Goal: Communication & Community: Ask a question

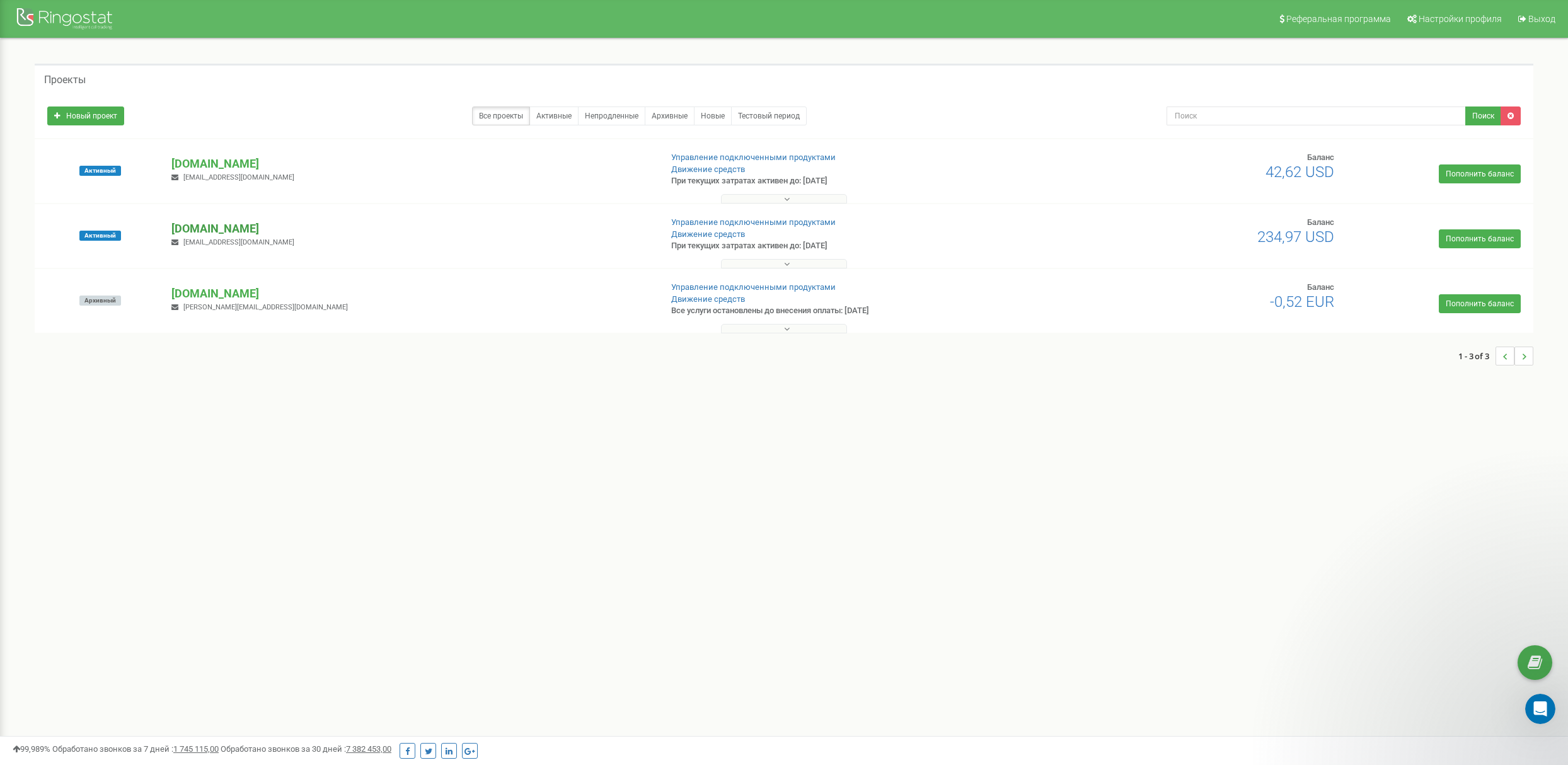
click at [270, 231] on p "[DOMAIN_NAME]" at bounding box center [410, 228] width 478 height 16
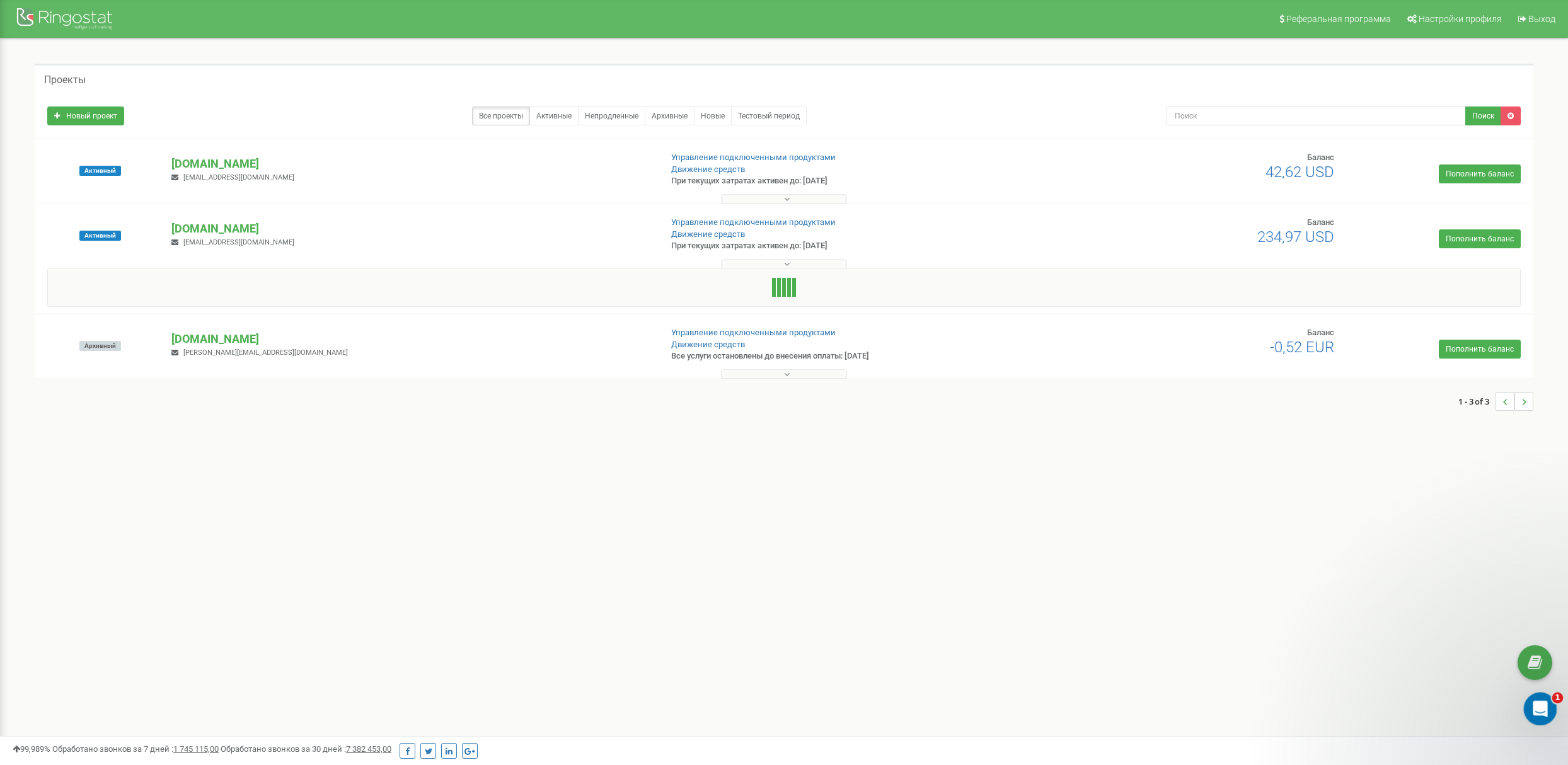
drag, startPoint x: 1550, startPoint y: 711, endPoint x: 3038, endPoint y: 1393, distance: 1636.8
click at [1552, 712] on div "Відкрити програму для спілкування Intercom" at bounding box center [1538, 707] width 41 height 41
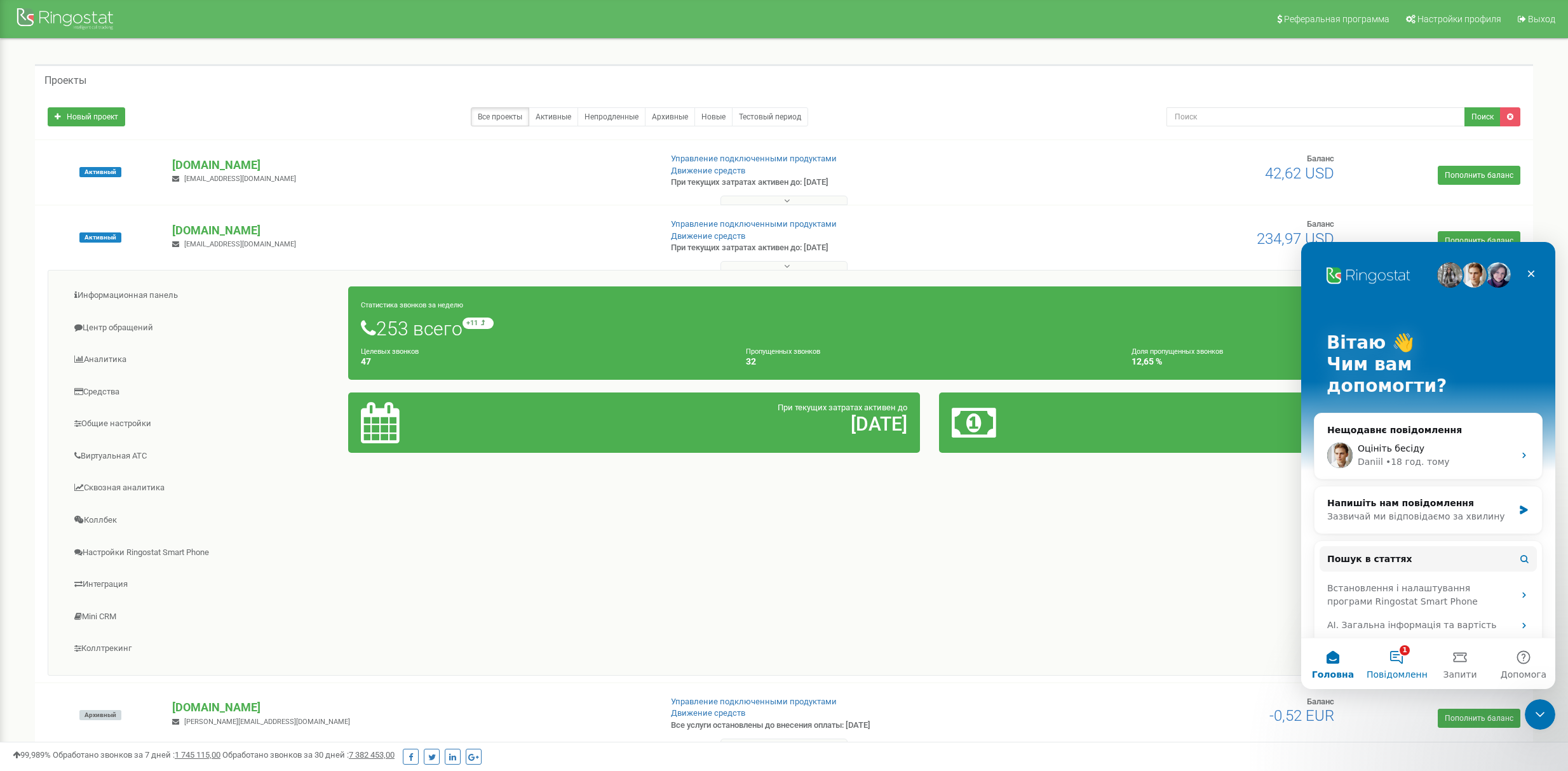
click at [1398, 663] on button "1 Повідомлення" at bounding box center [1396, 664] width 63 height 51
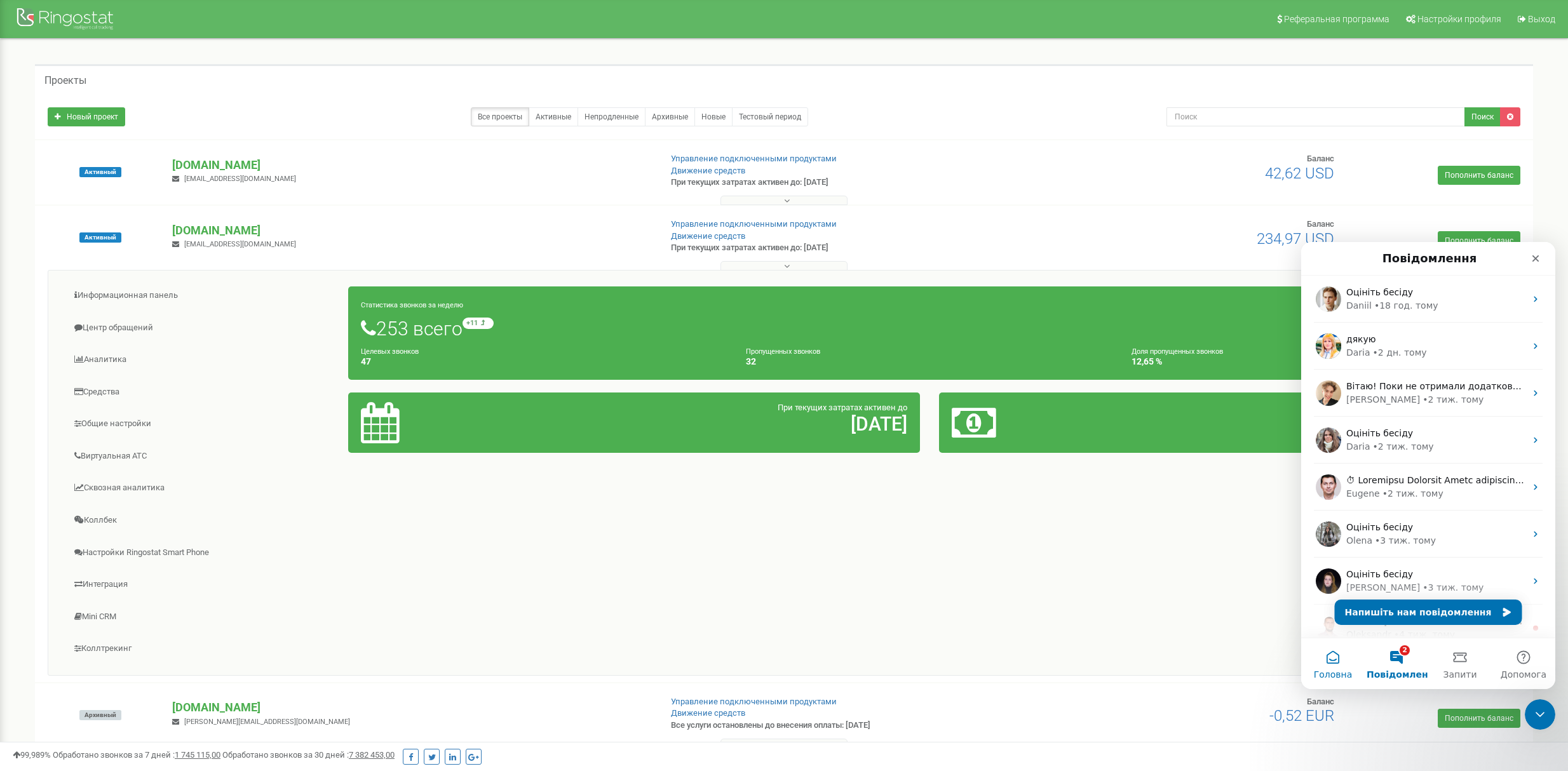
click at [1340, 673] on span "Головна" at bounding box center [1332, 674] width 39 height 9
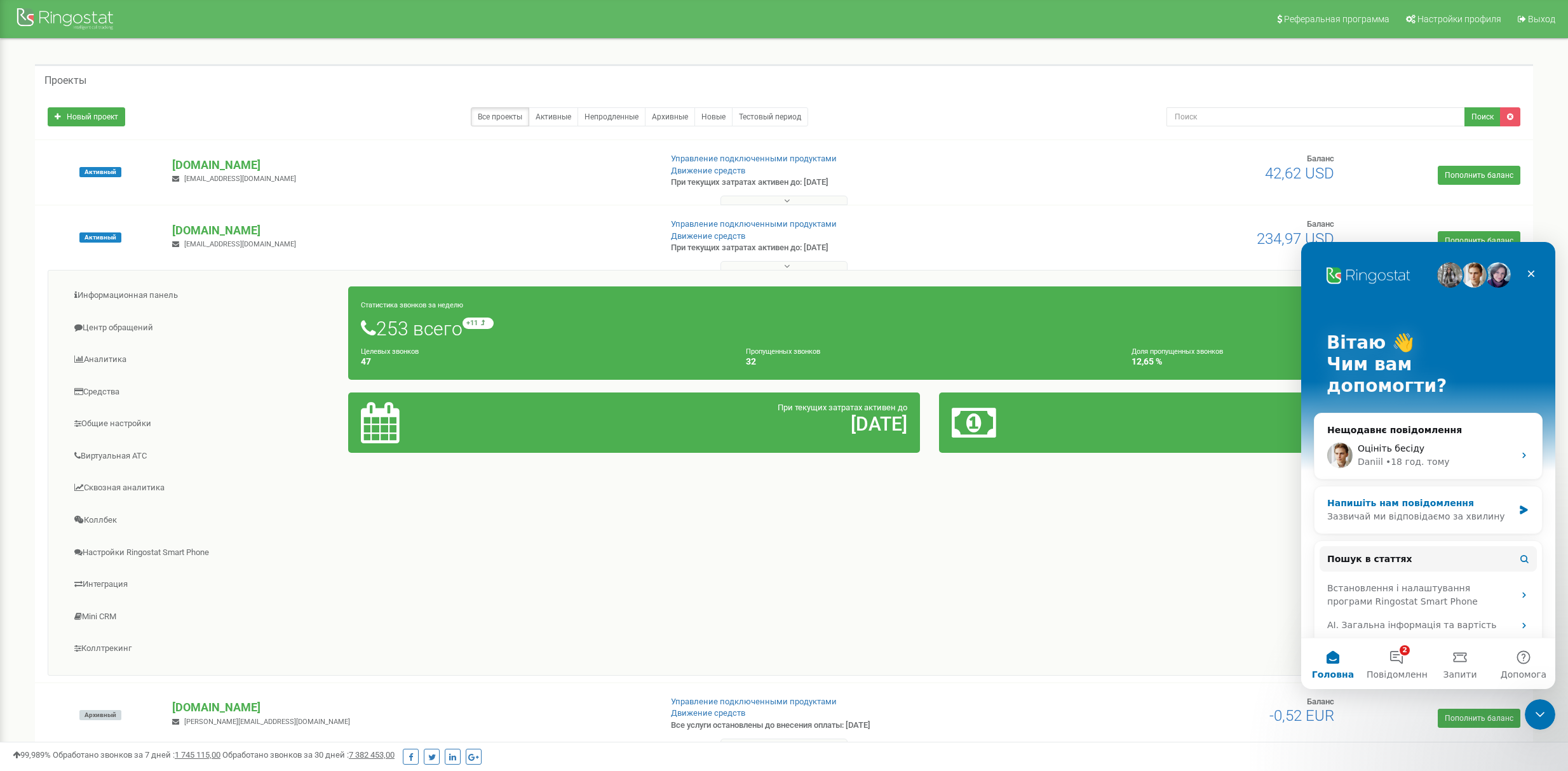
click at [1396, 497] on div "Напишіть нам повідомлення" at bounding box center [1420, 503] width 186 height 14
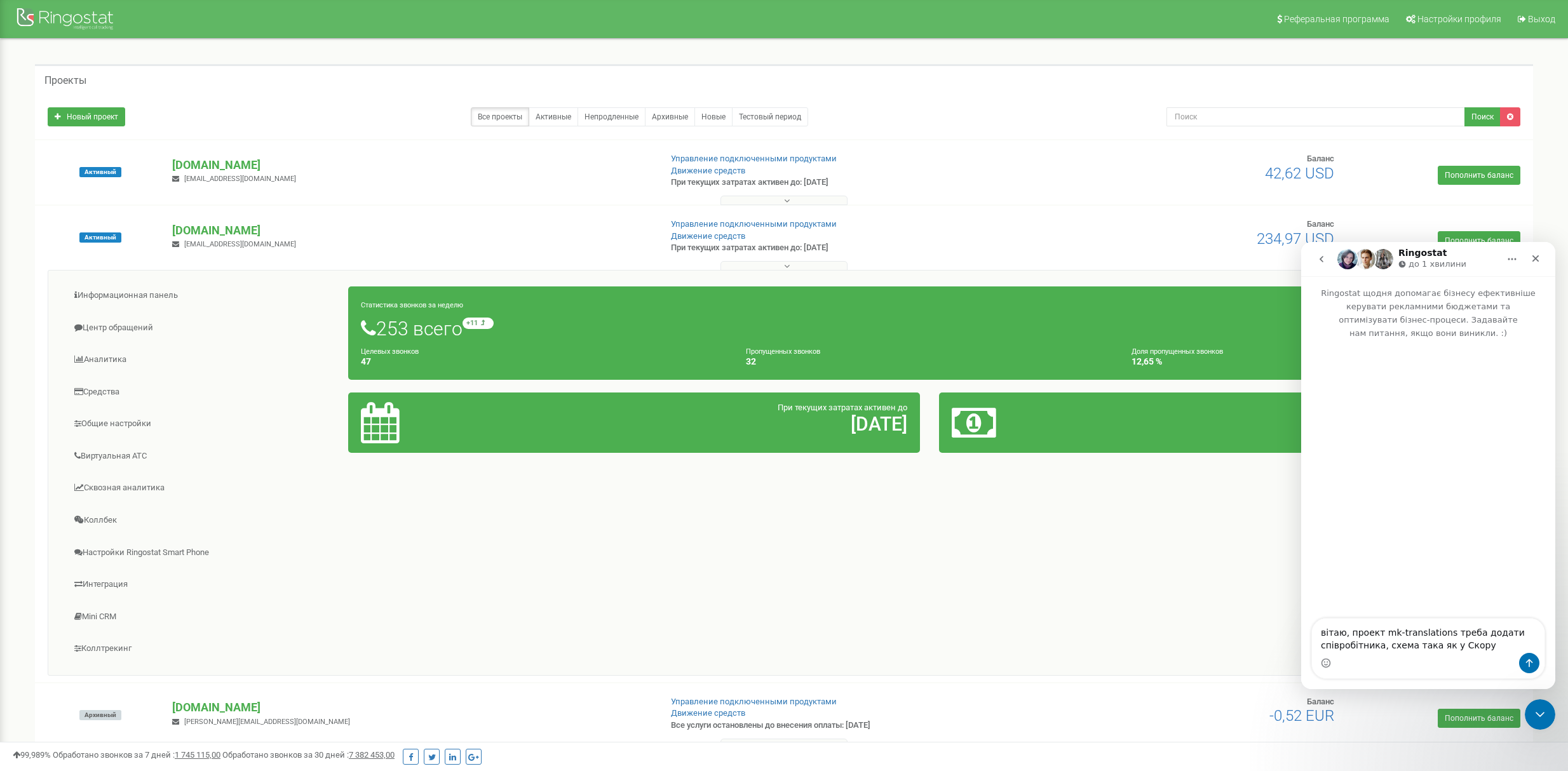
type textarea "вітаю, проект mk-translations треба додати співробітника, схема така як у Скорук"
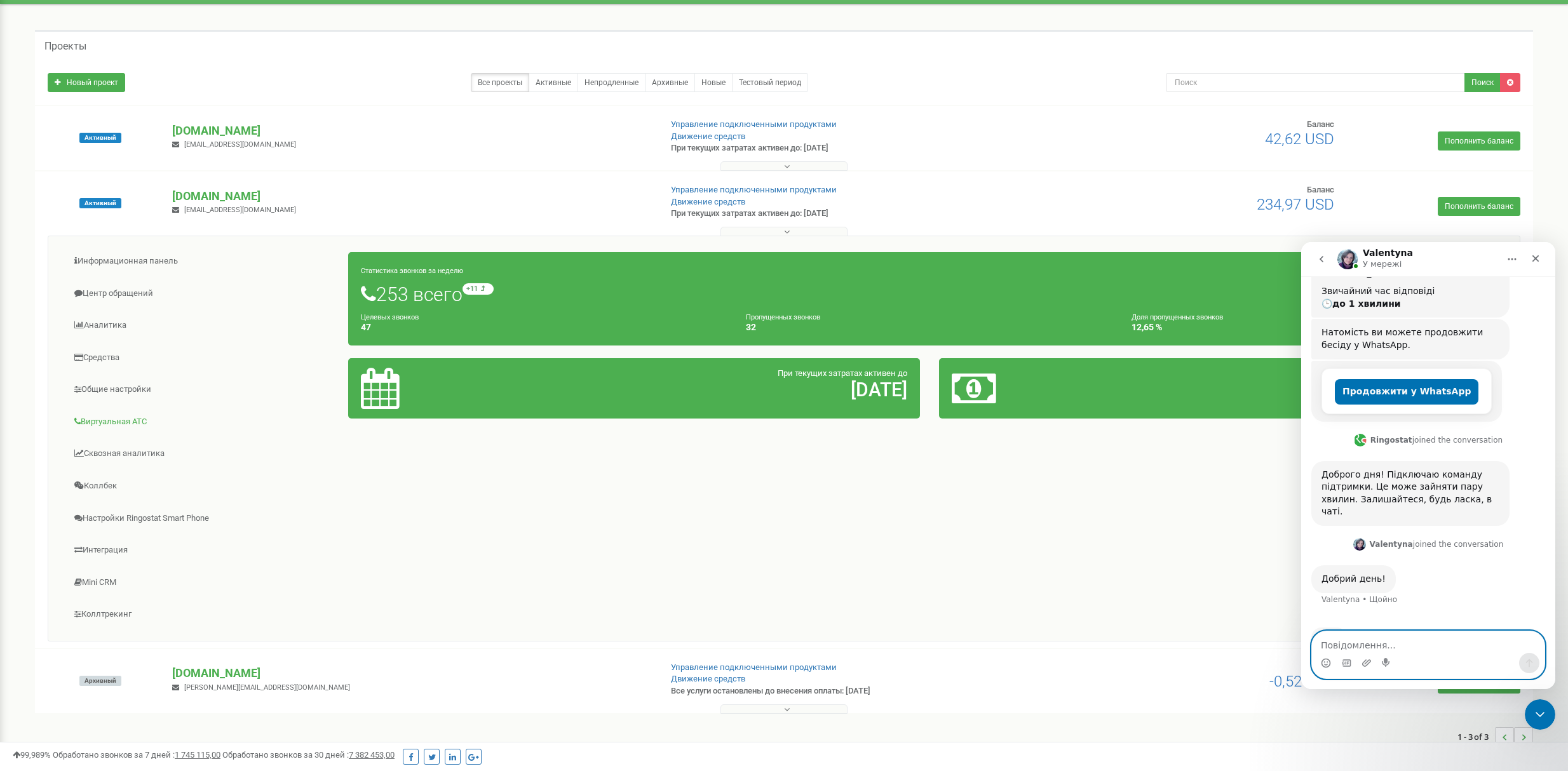
scroll to position [53, 0]
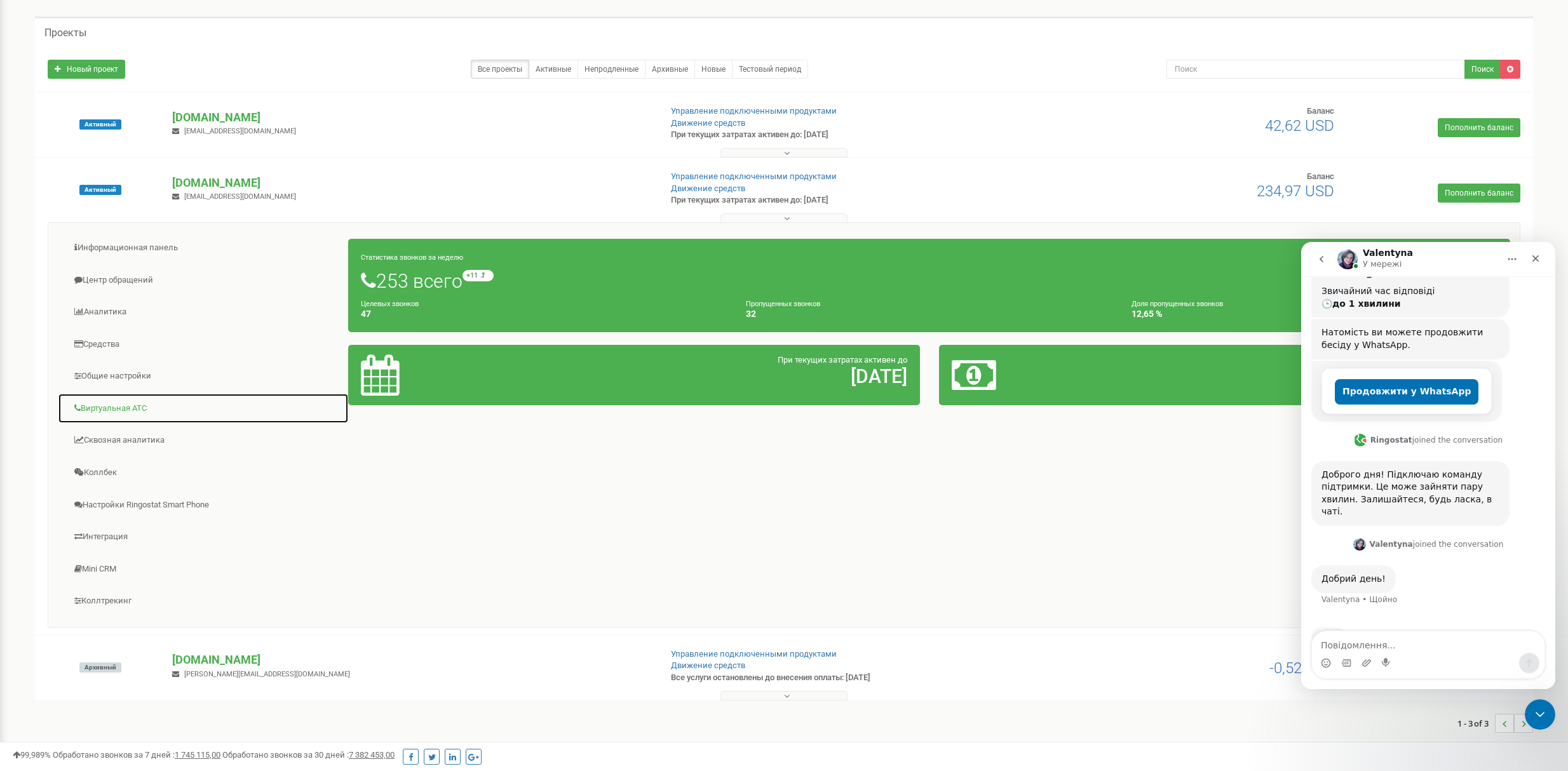
click at [107, 405] on link "Виртуальная АТС" at bounding box center [203, 409] width 291 height 31
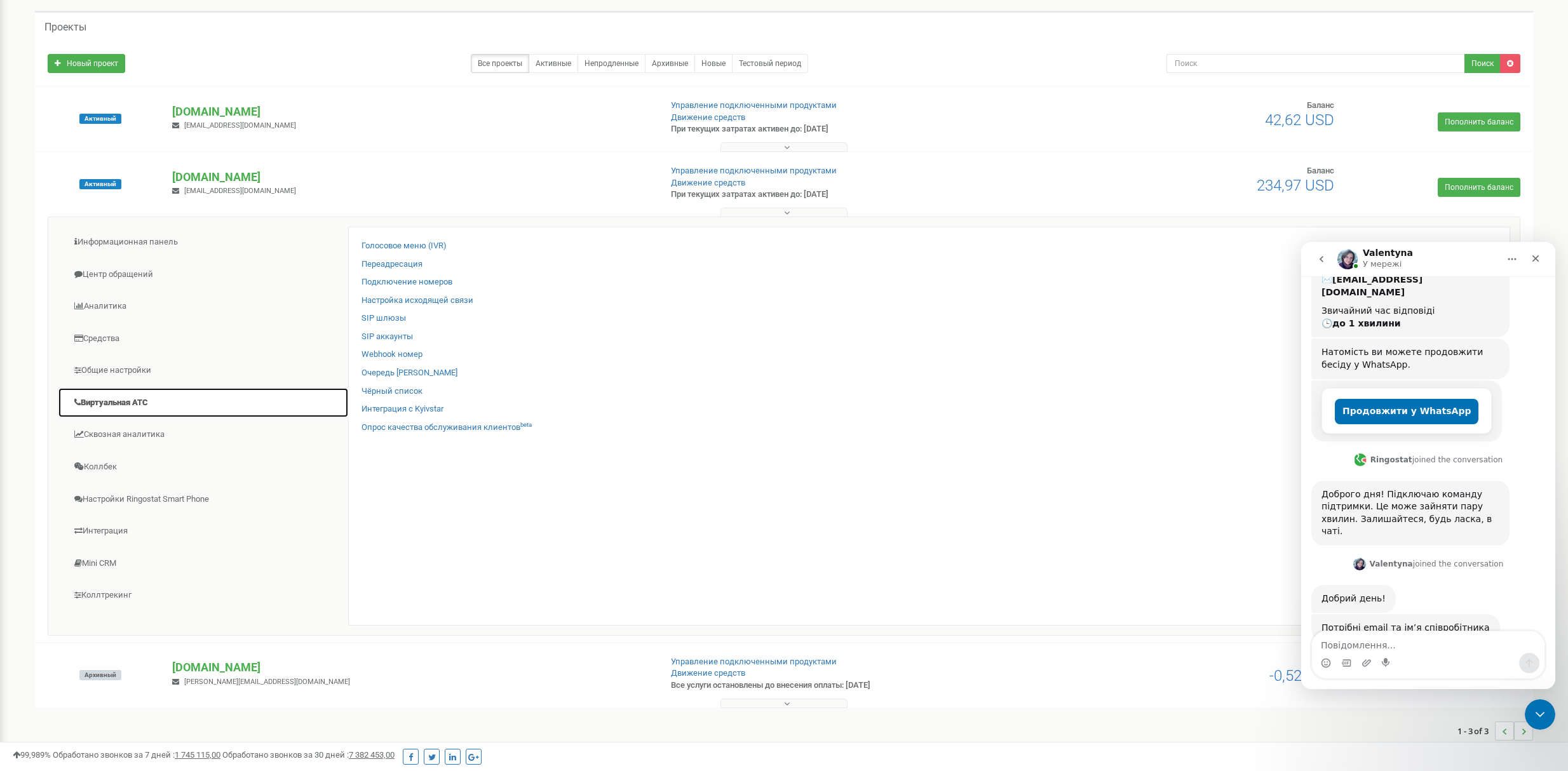
scroll to position [176, 0]
click at [127, 376] on link "Общие настройки" at bounding box center [203, 370] width 291 height 31
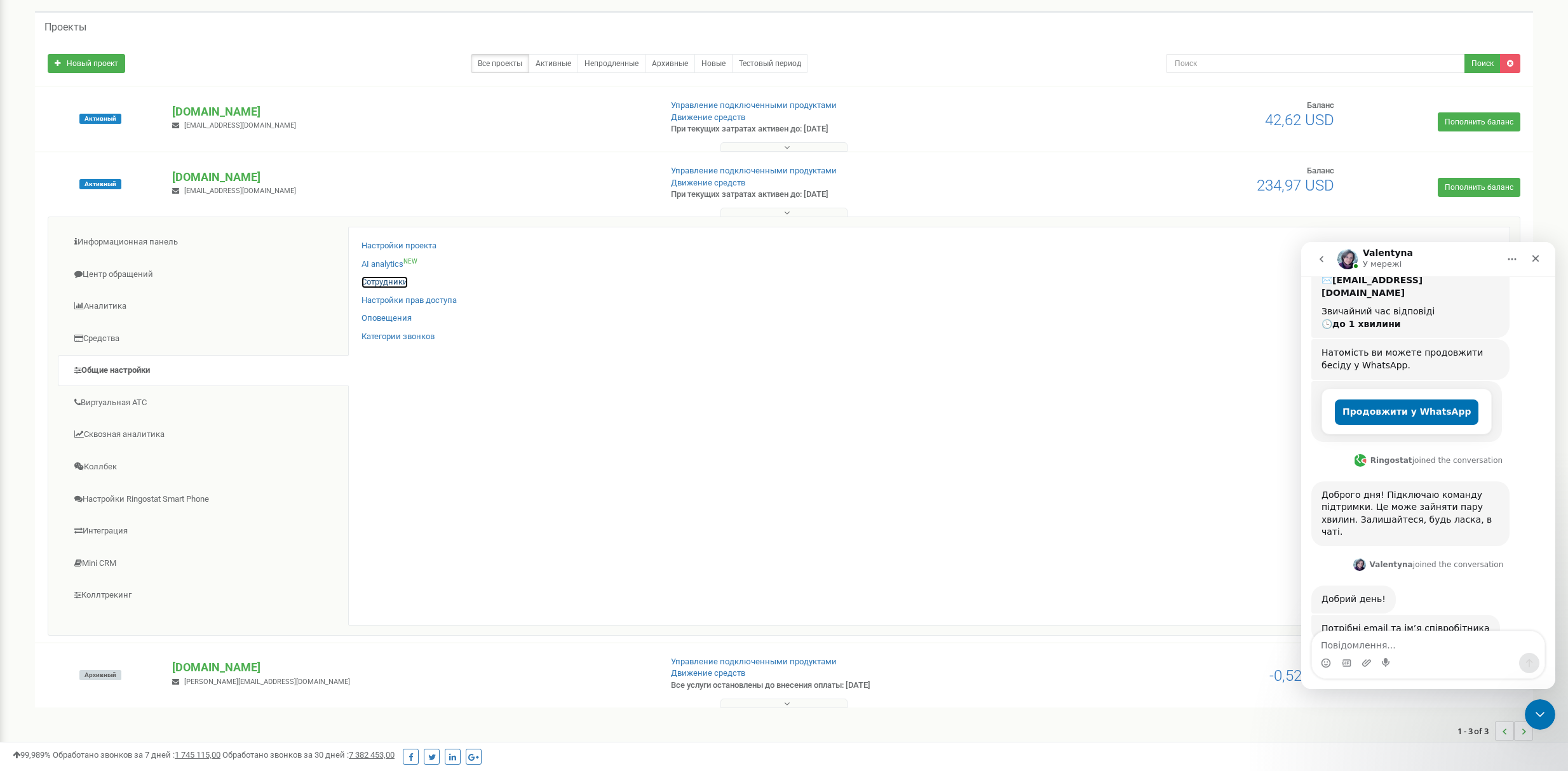
click at [372, 284] on link "Сотрудники" at bounding box center [384, 282] width 46 height 12
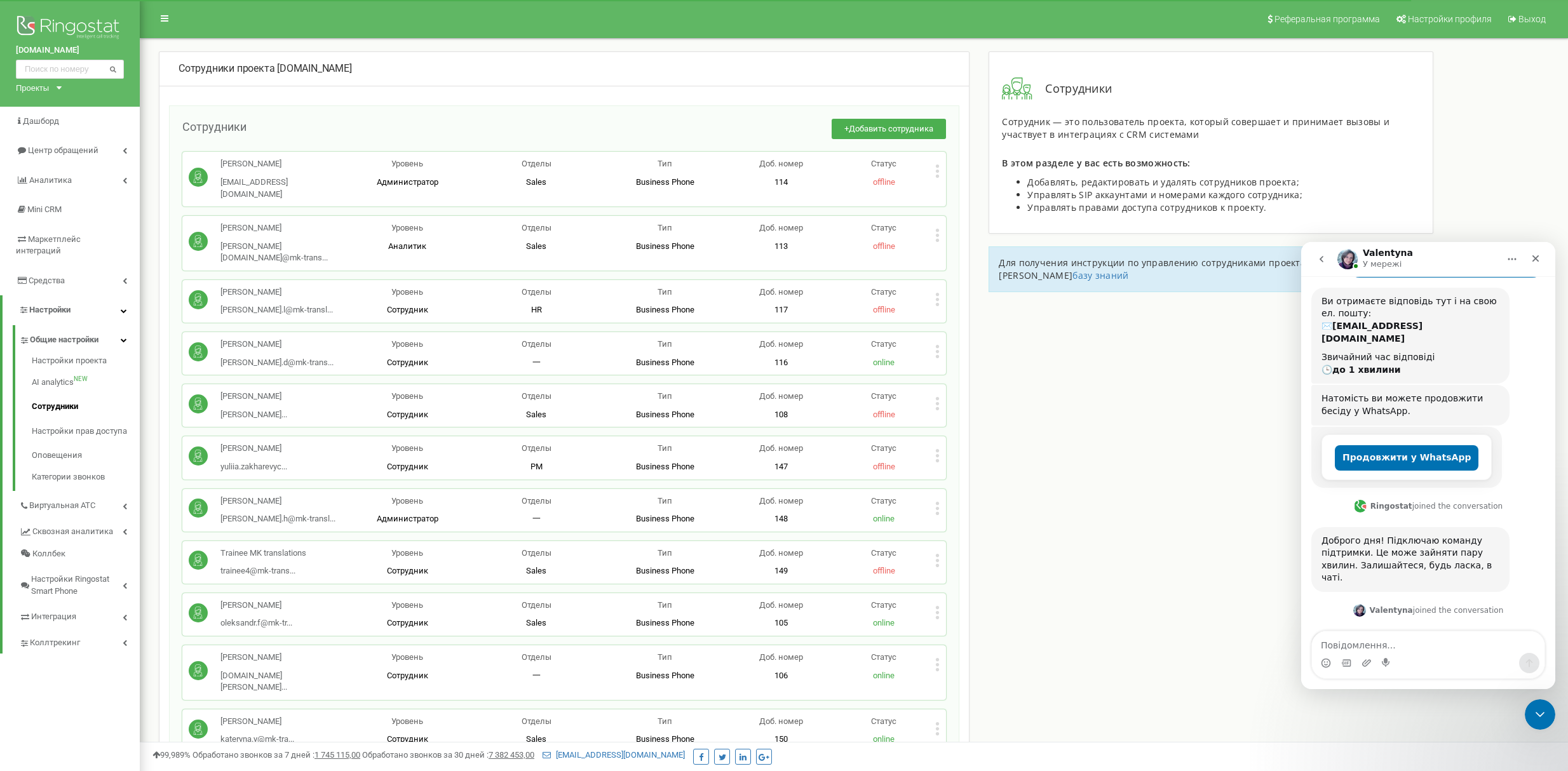
scroll to position [176, 0]
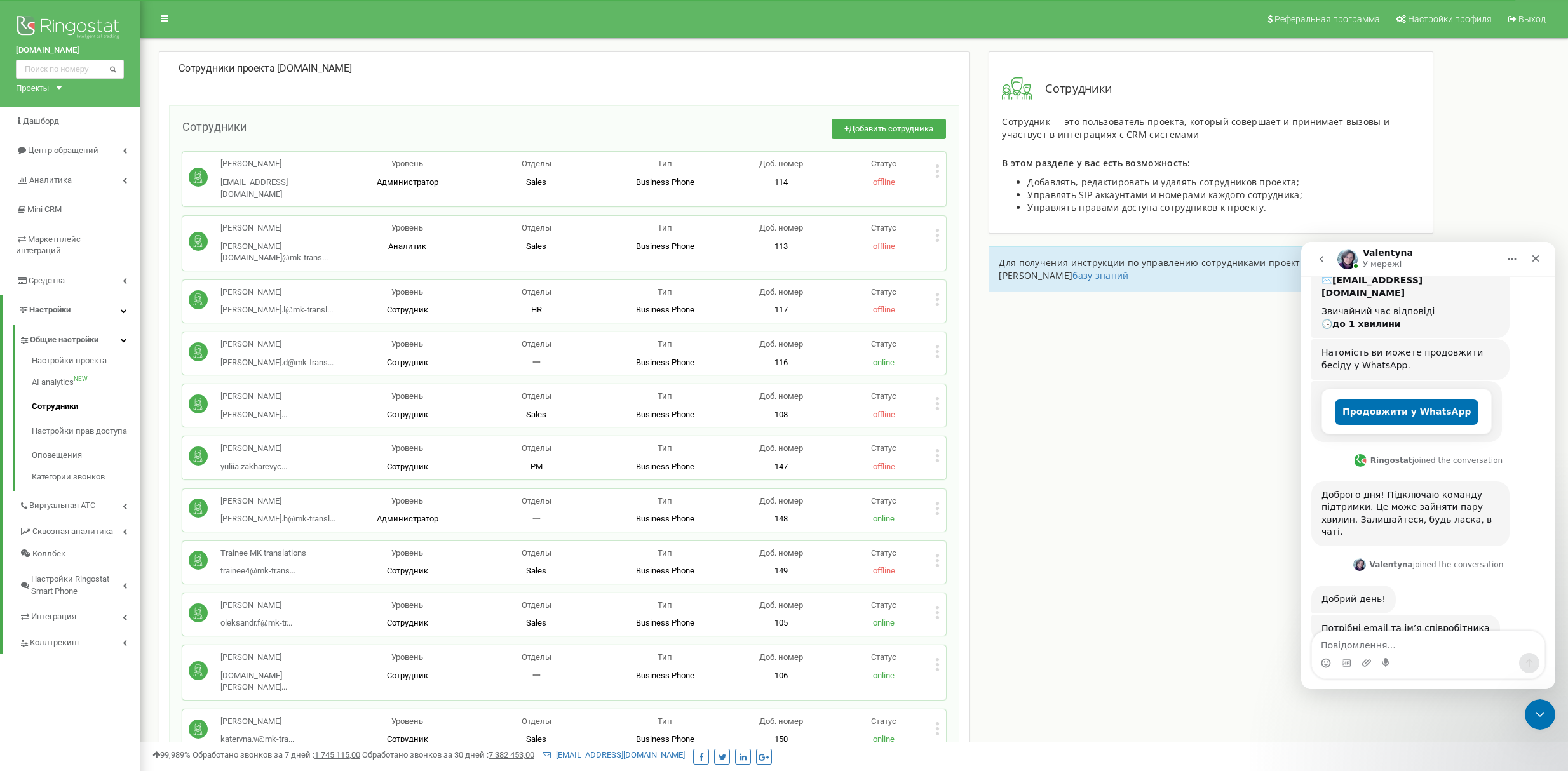
click at [1350, 640] on textarea "Повідомлення..." at bounding box center [1428, 643] width 233 height 22
click at [1342, 646] on textarea "Марії Буньковій" at bounding box center [1428, 643] width 233 height 22
click at [1388, 646] on textarea "Марія Буньковій" at bounding box center [1428, 643] width 233 height 22
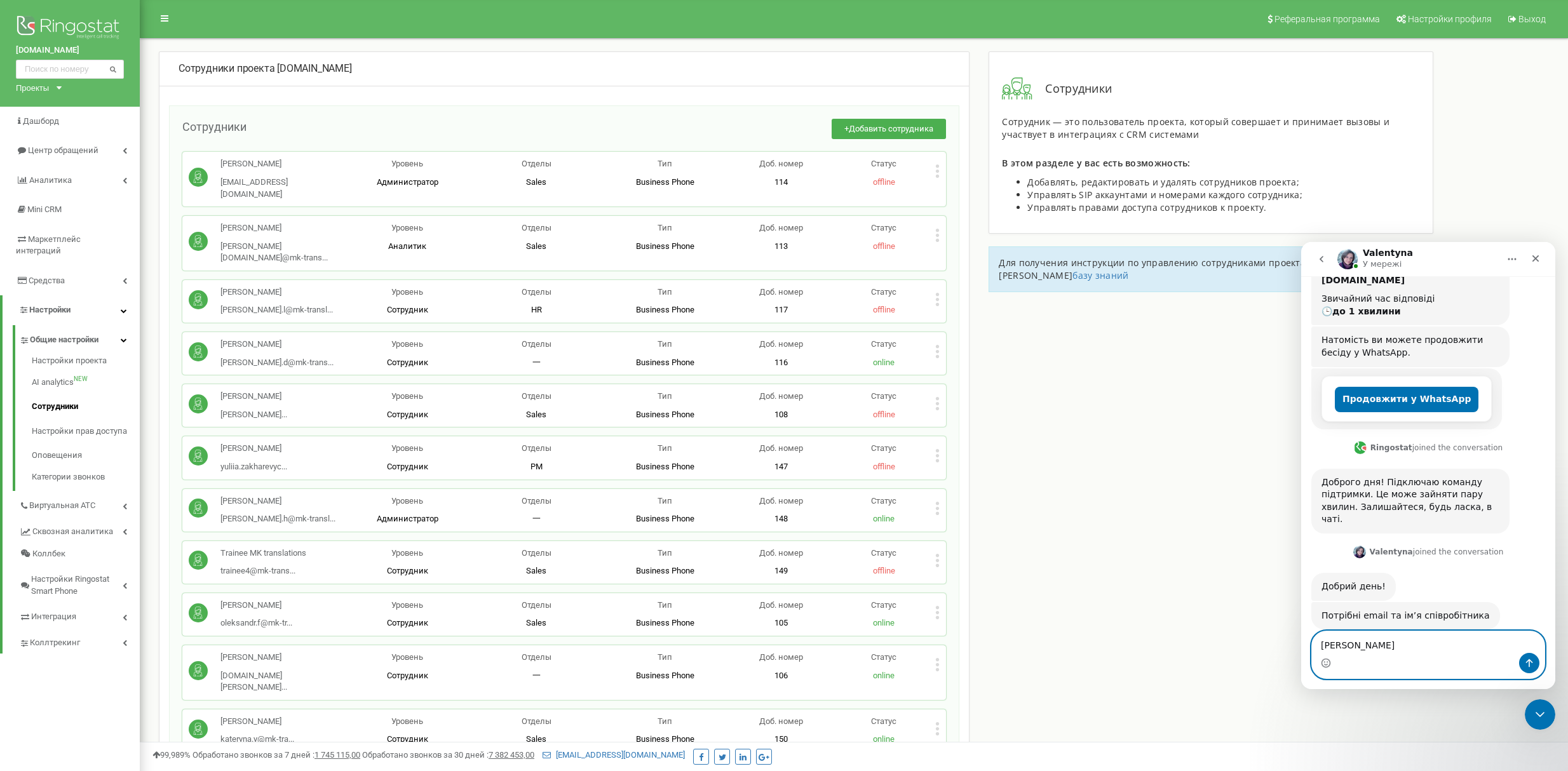
paste textarea "maria.b@mk-translations.ua"
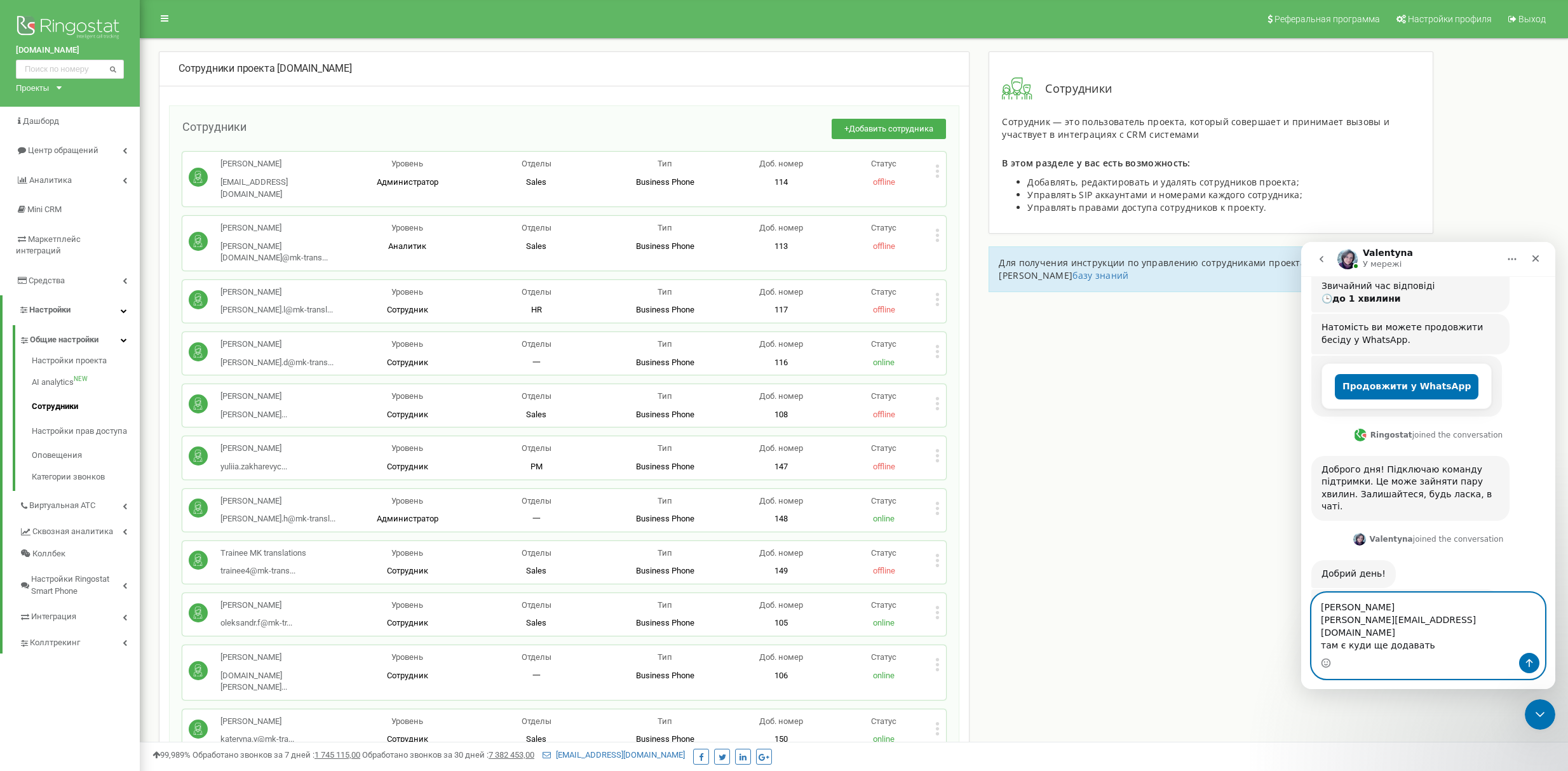
type textarea "Марія Бунькова maria.b@mk-translations.ua там є куди ще додавать?"
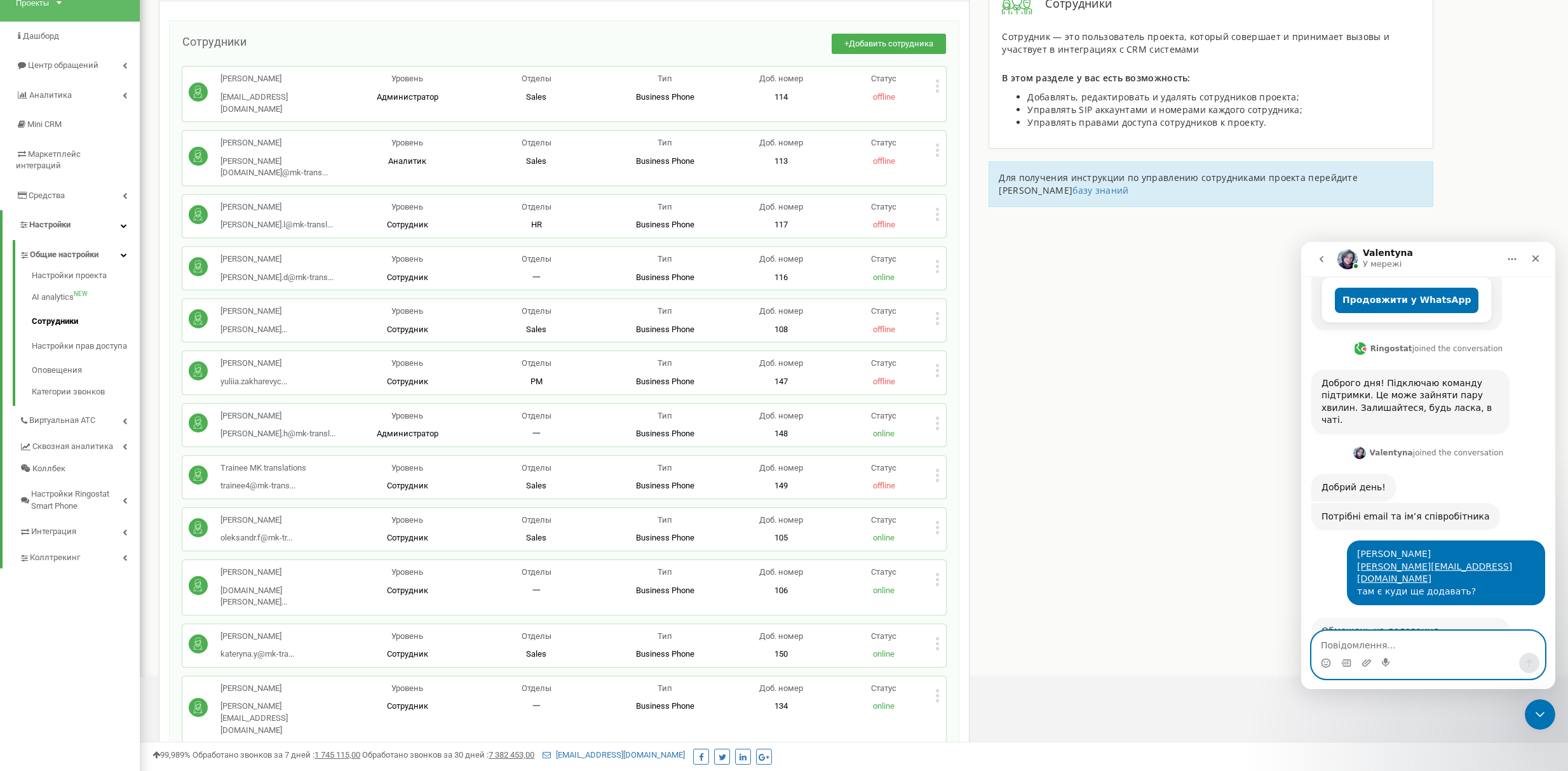
scroll to position [412, 0]
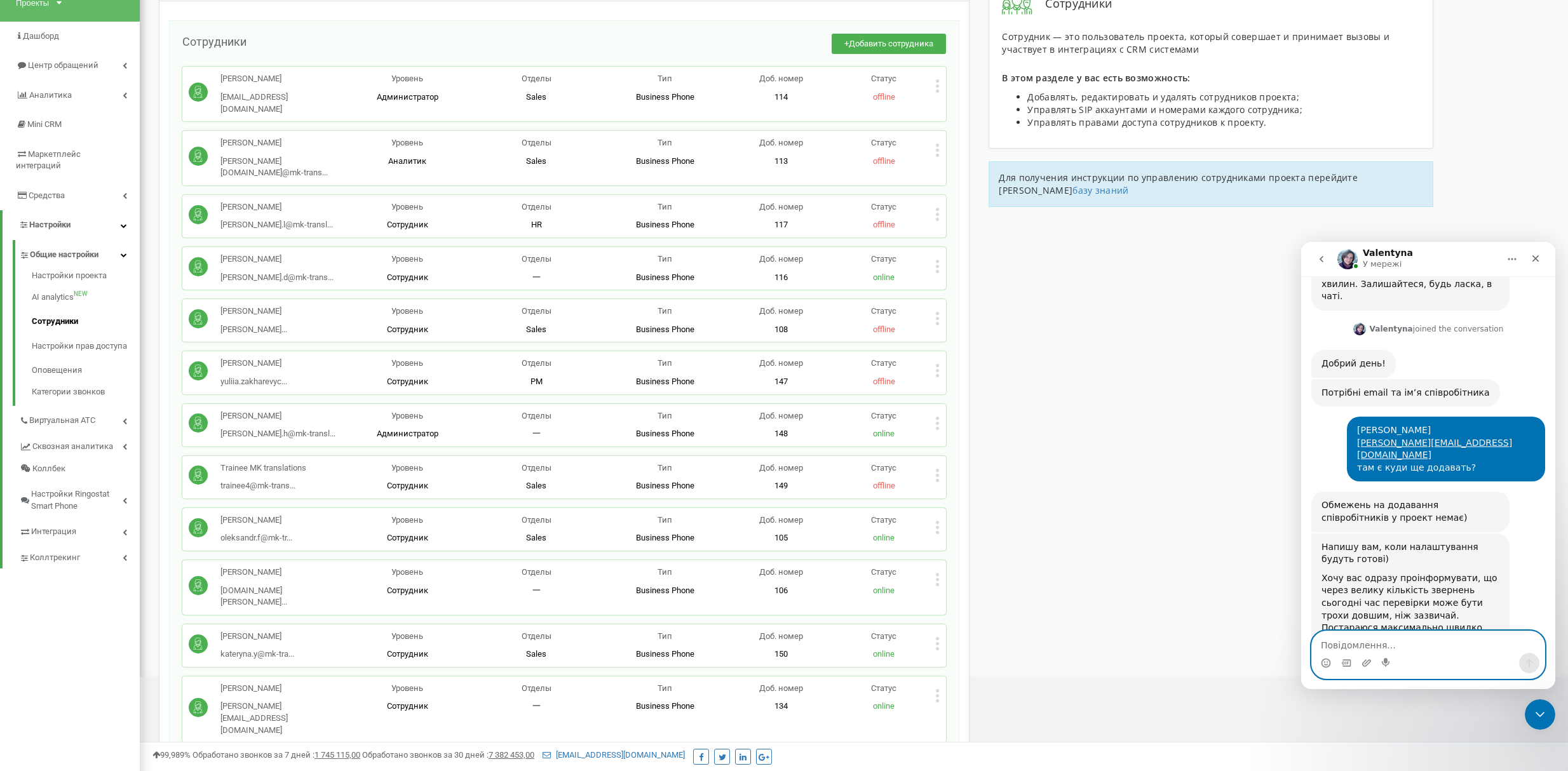
click at [1387, 646] on textarea "Повідомлення..." at bounding box center [1428, 643] width 233 height 22
type textarea "я маю на увазі про збільшення вартості проекту"
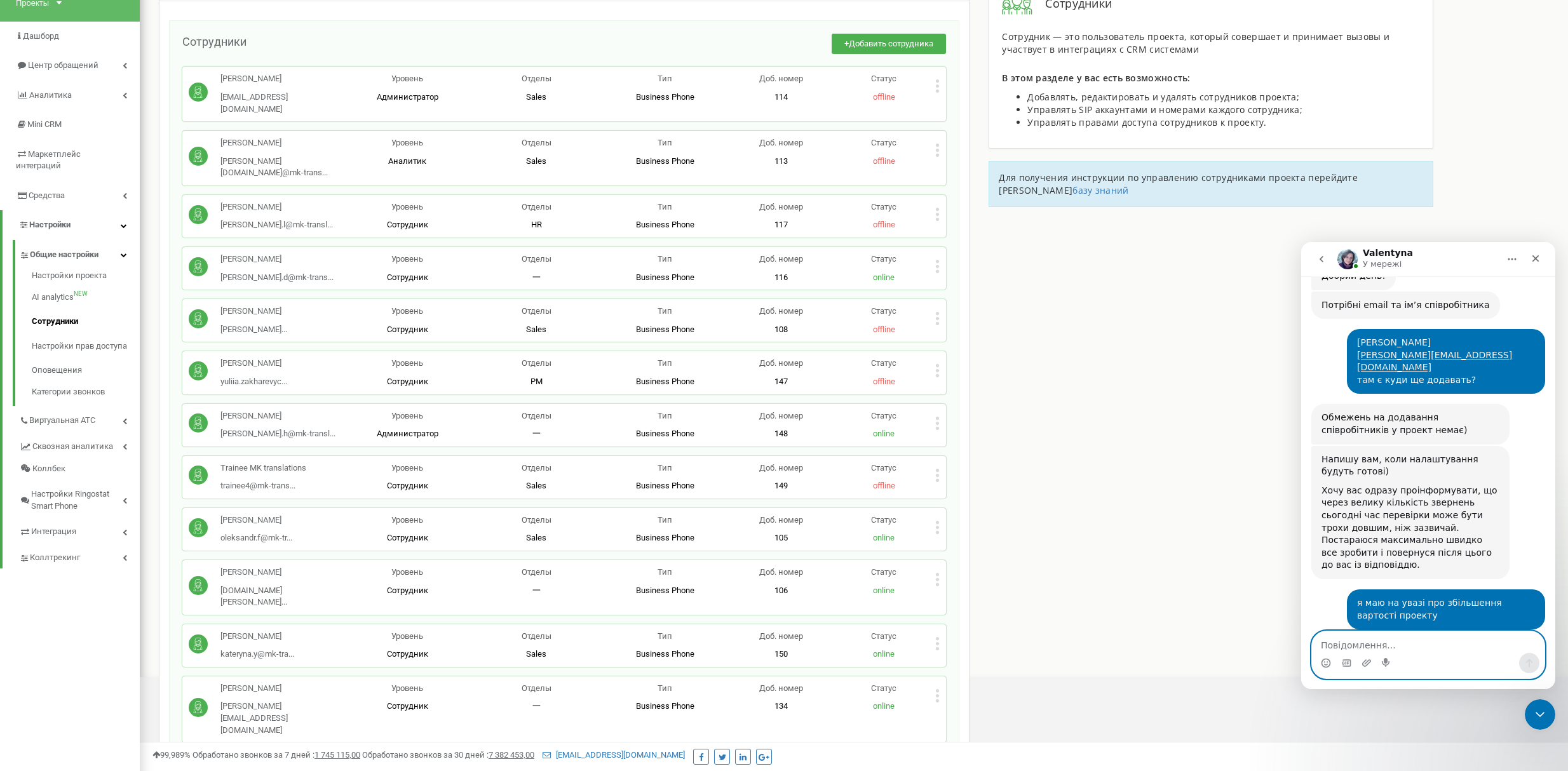
scroll to position [525, 0]
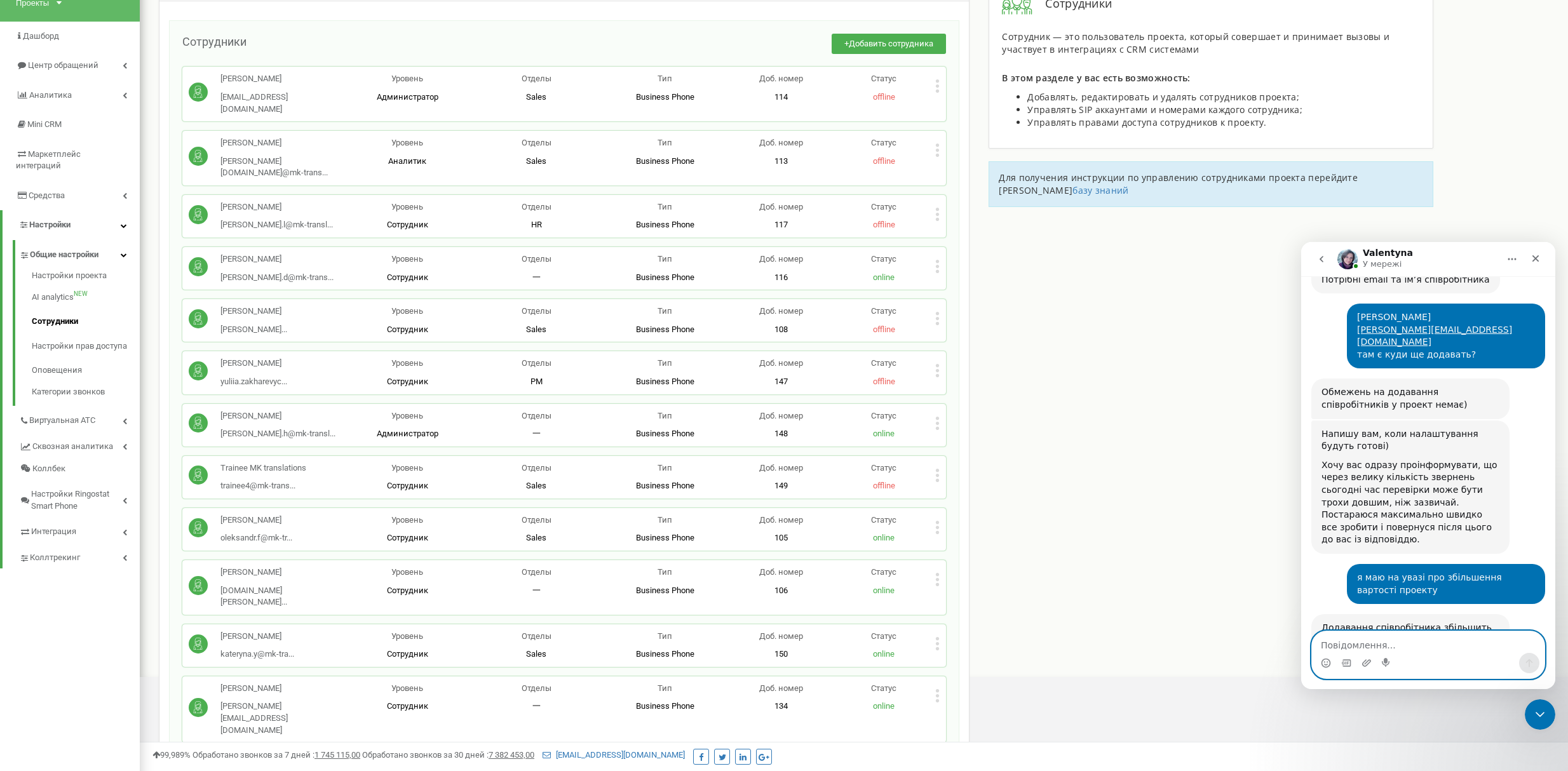
click at [1400, 638] on textarea "Повідомлення..." at bounding box center [1428, 643] width 233 height 22
type textarea "хвилинку"
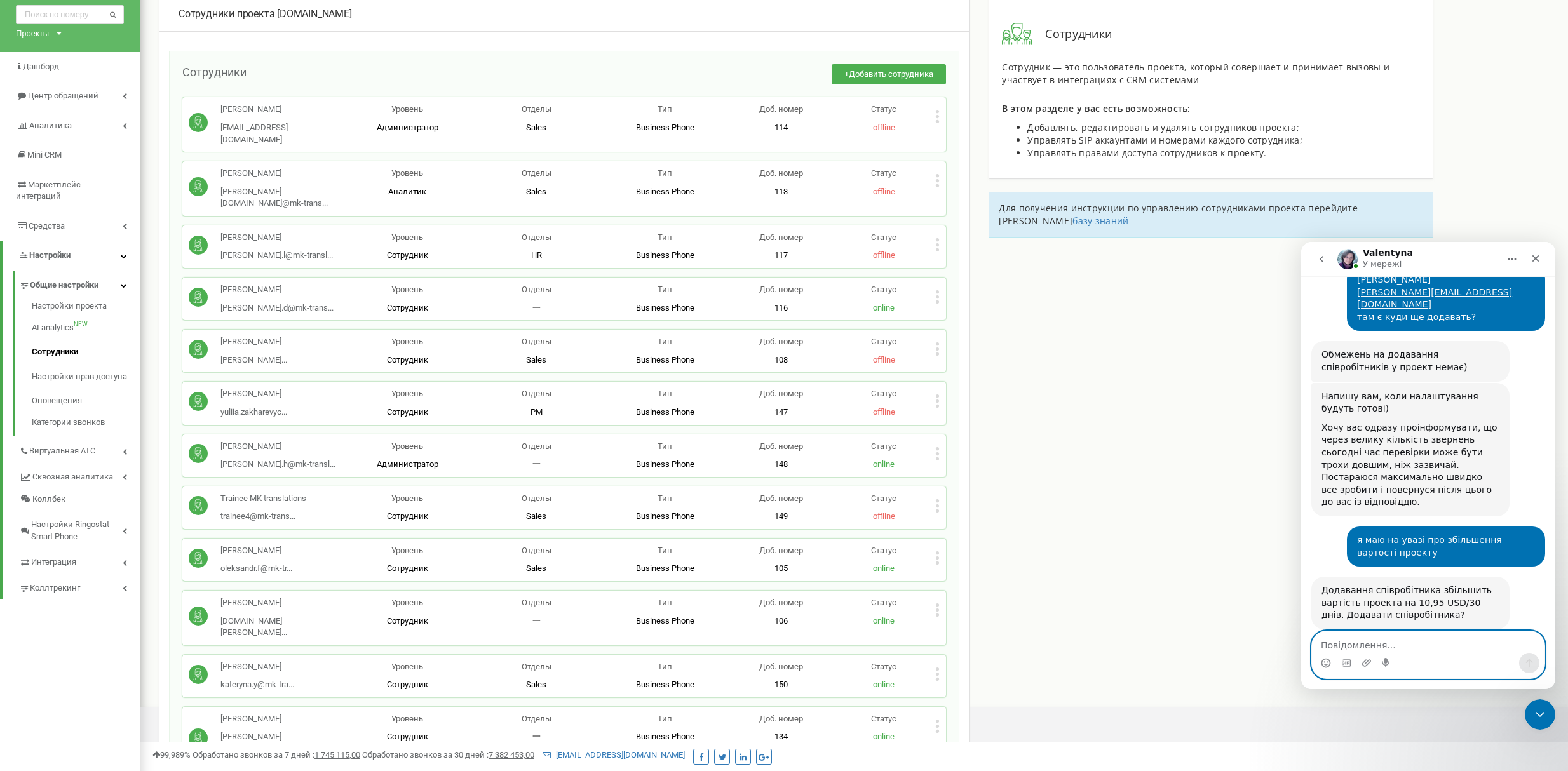
scroll to position [85, 0]
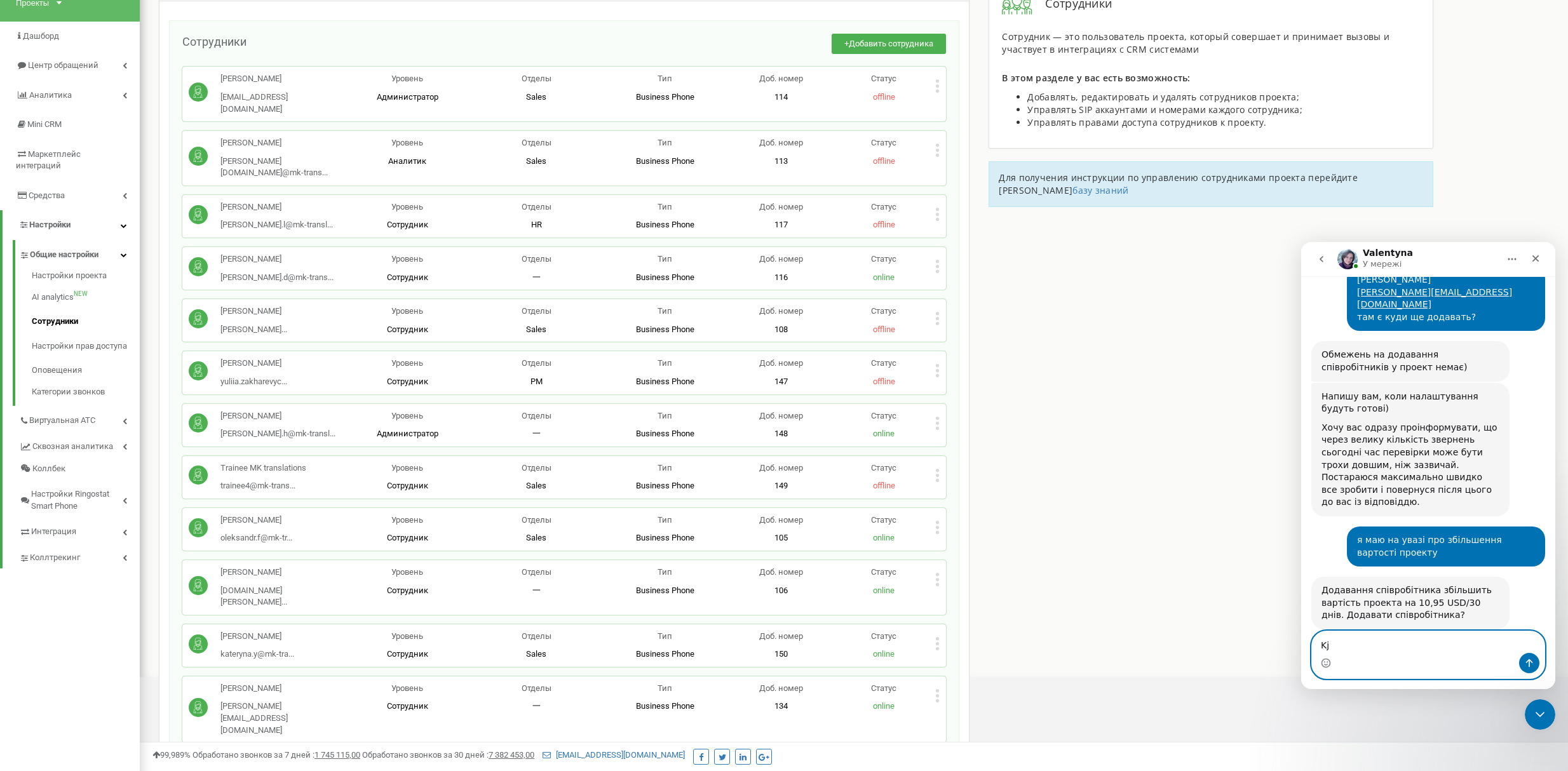
type textarea "K"
type textarea "Лобашову вимикаєм"
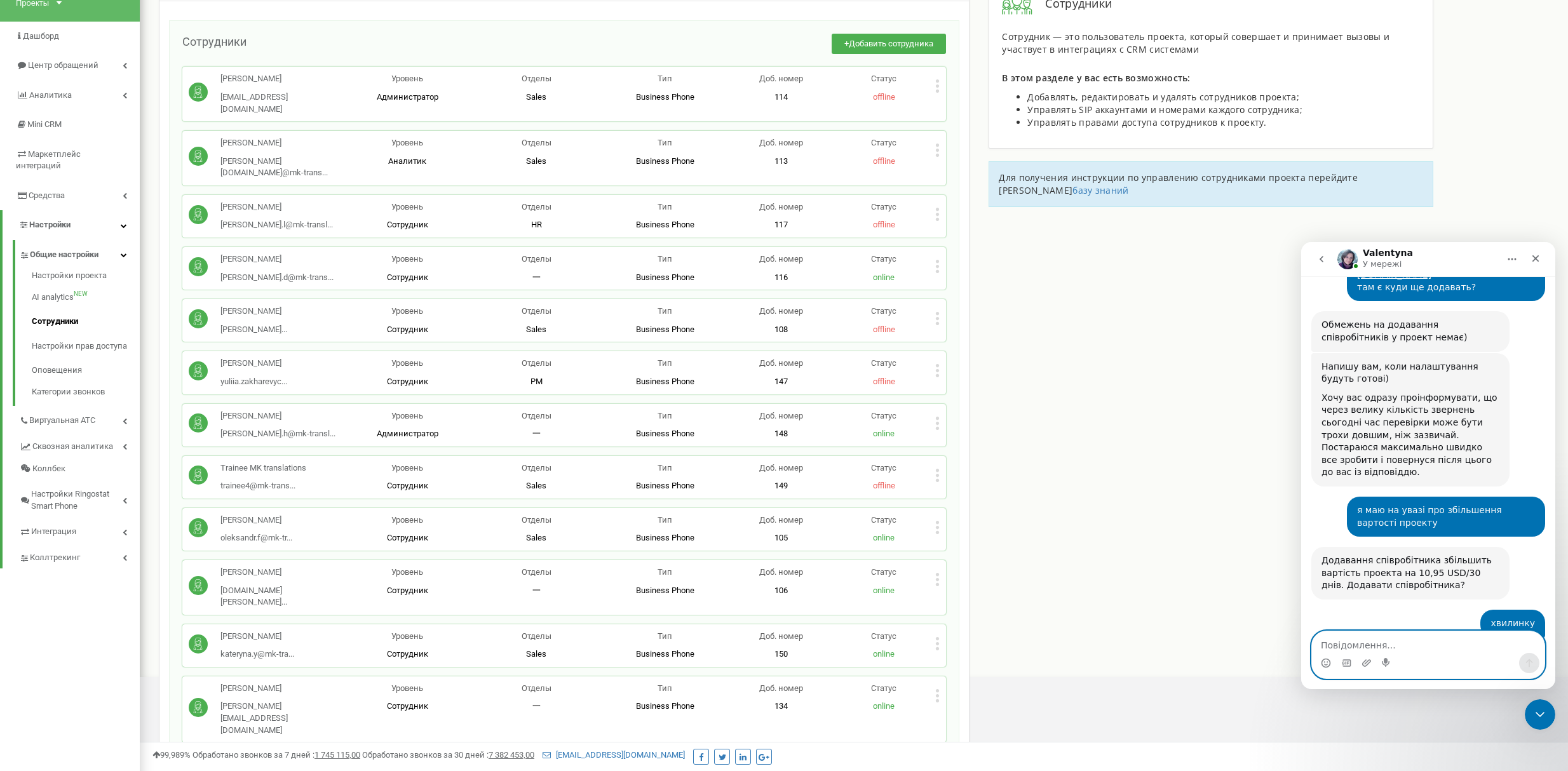
scroll to position [642, 0]
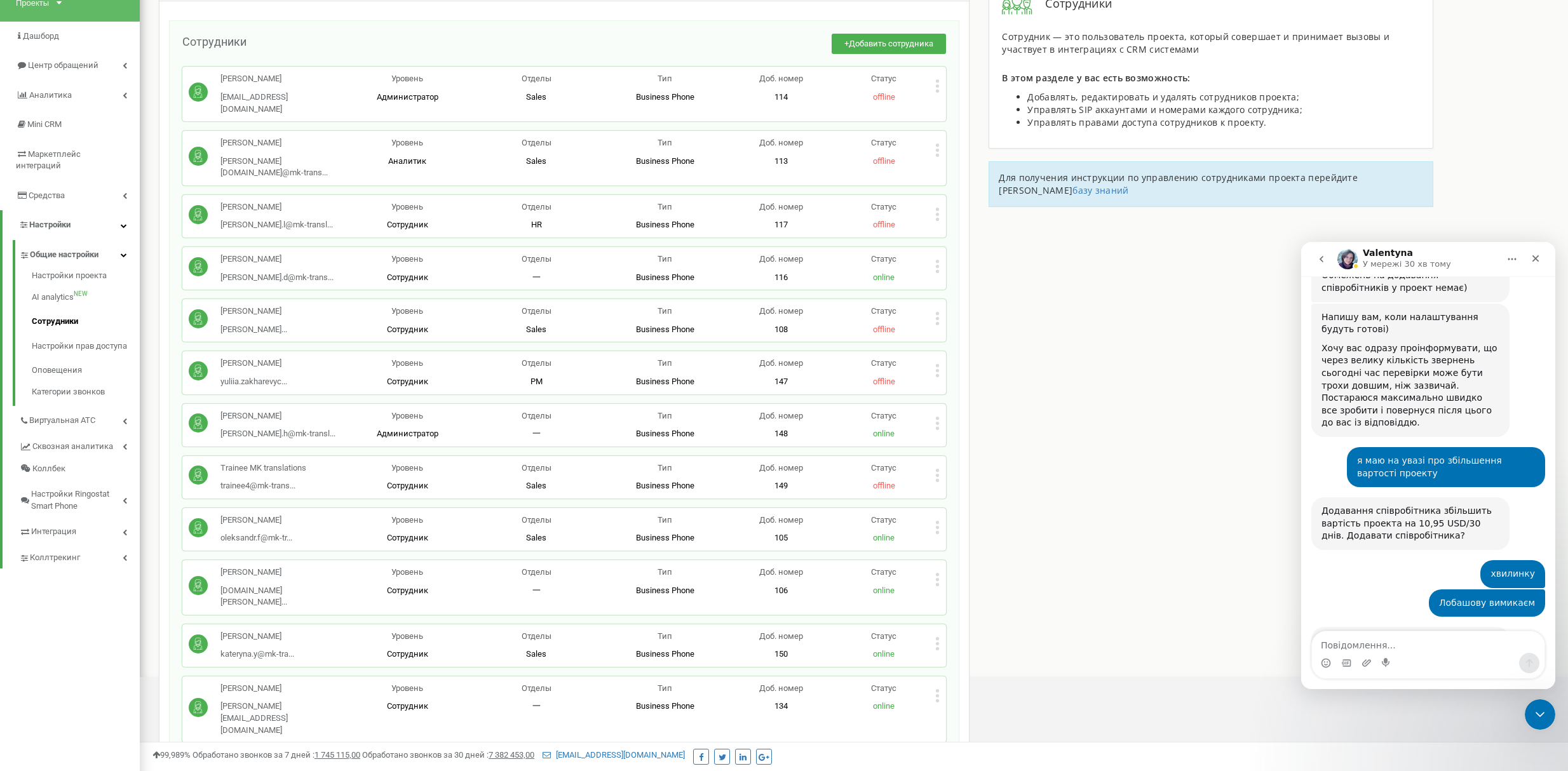
click at [1315, 255] on button "go back" at bounding box center [1321, 259] width 24 height 24
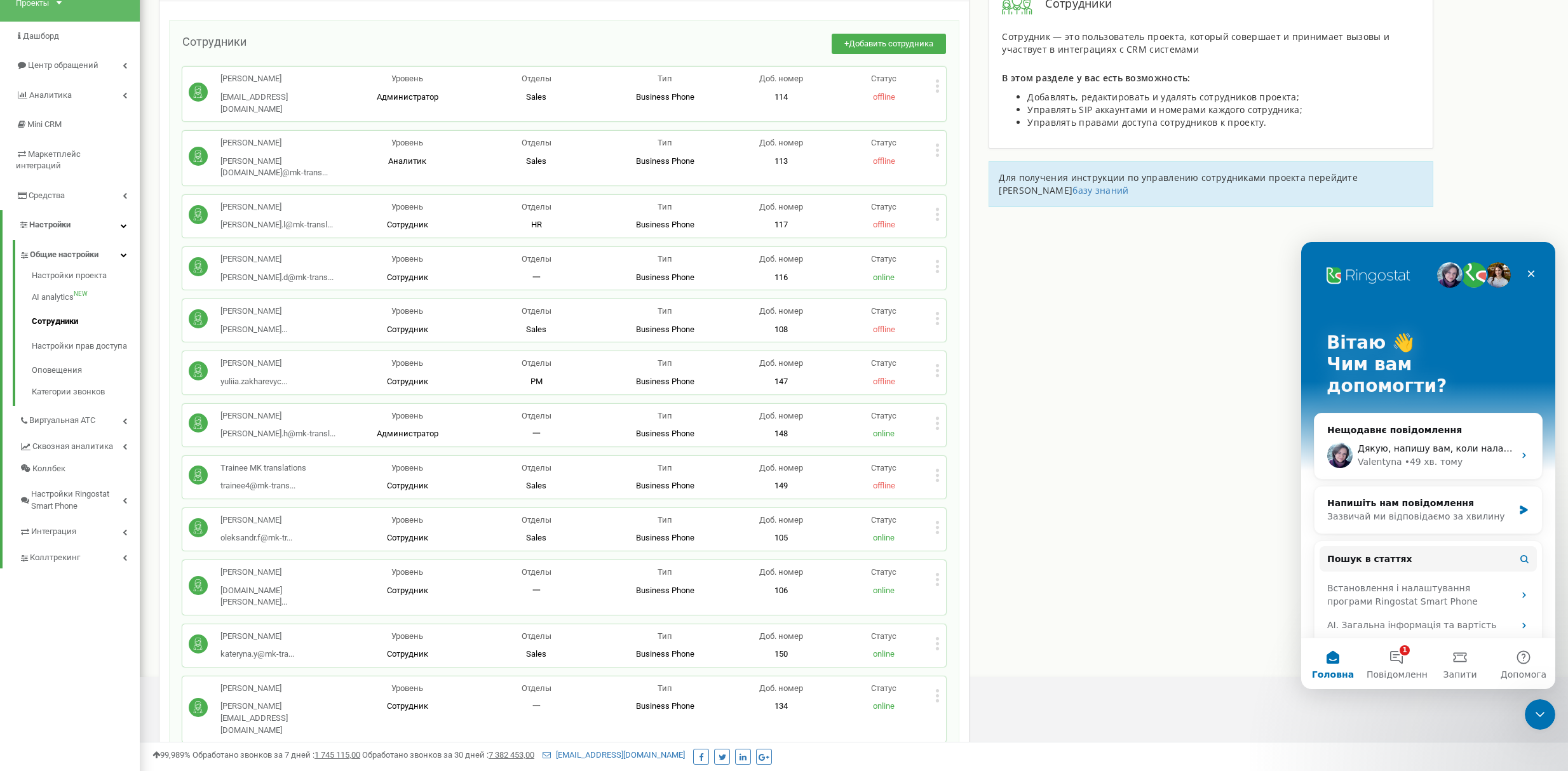
scroll to position [0, 0]
click at [1409, 663] on button "1 Повідомлення" at bounding box center [1396, 664] width 63 height 51
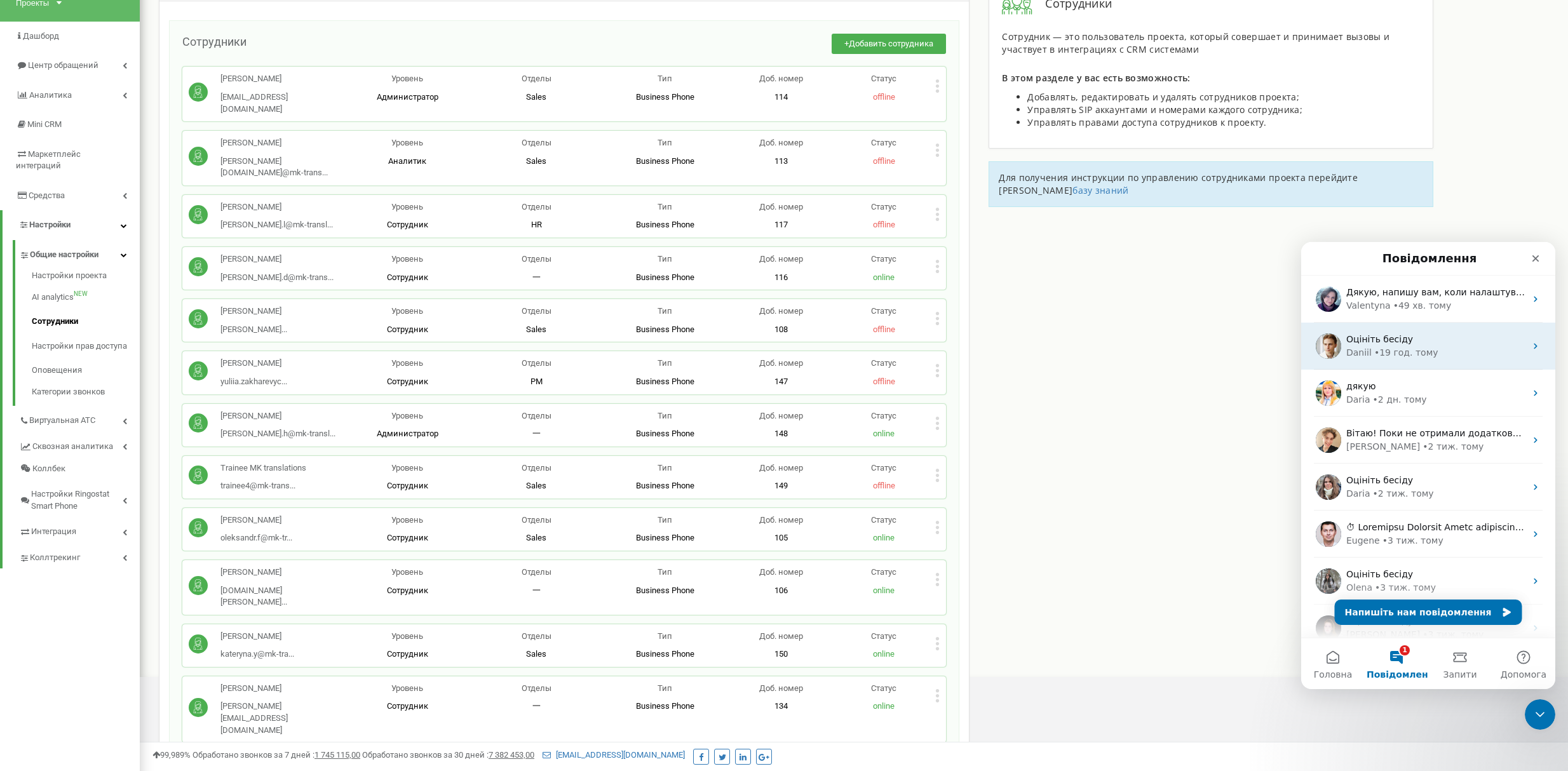
click at [1391, 340] on span "Оцініть бесіду" at bounding box center [1379, 339] width 67 height 10
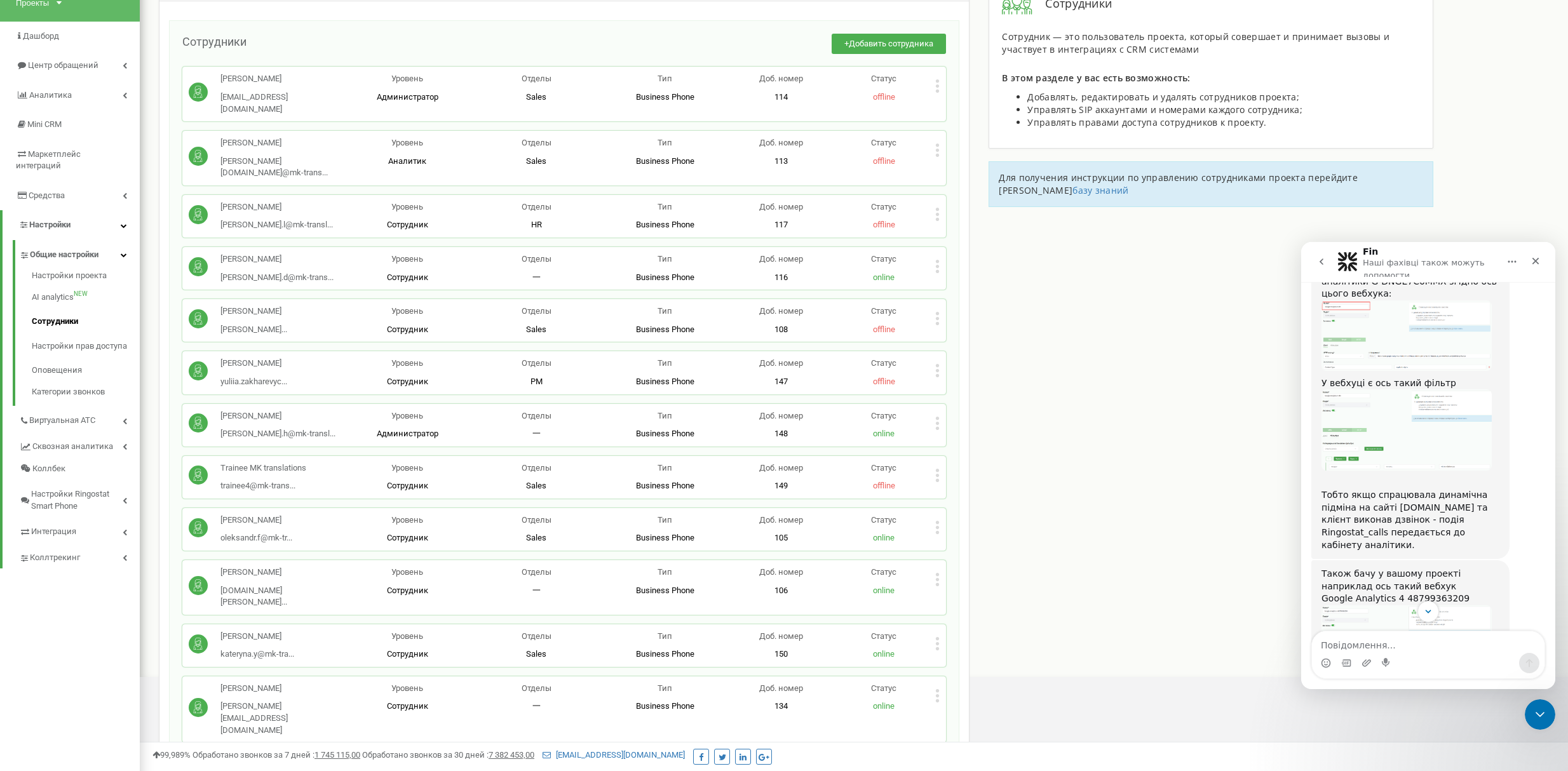
scroll to position [2796, 0]
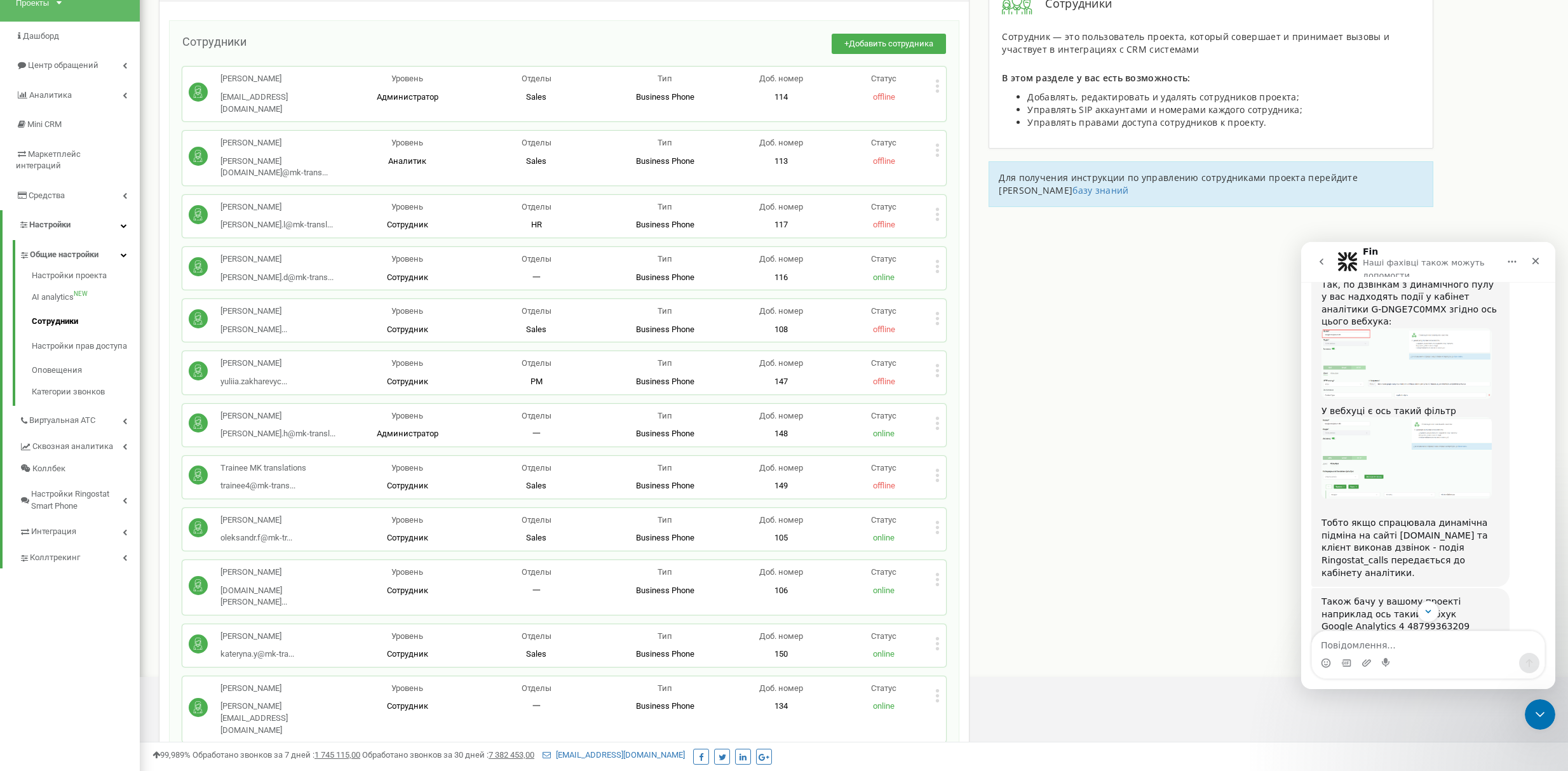
click at [1399, 634] on img "Daniil каже…" at bounding box center [1406, 663] width 171 height 59
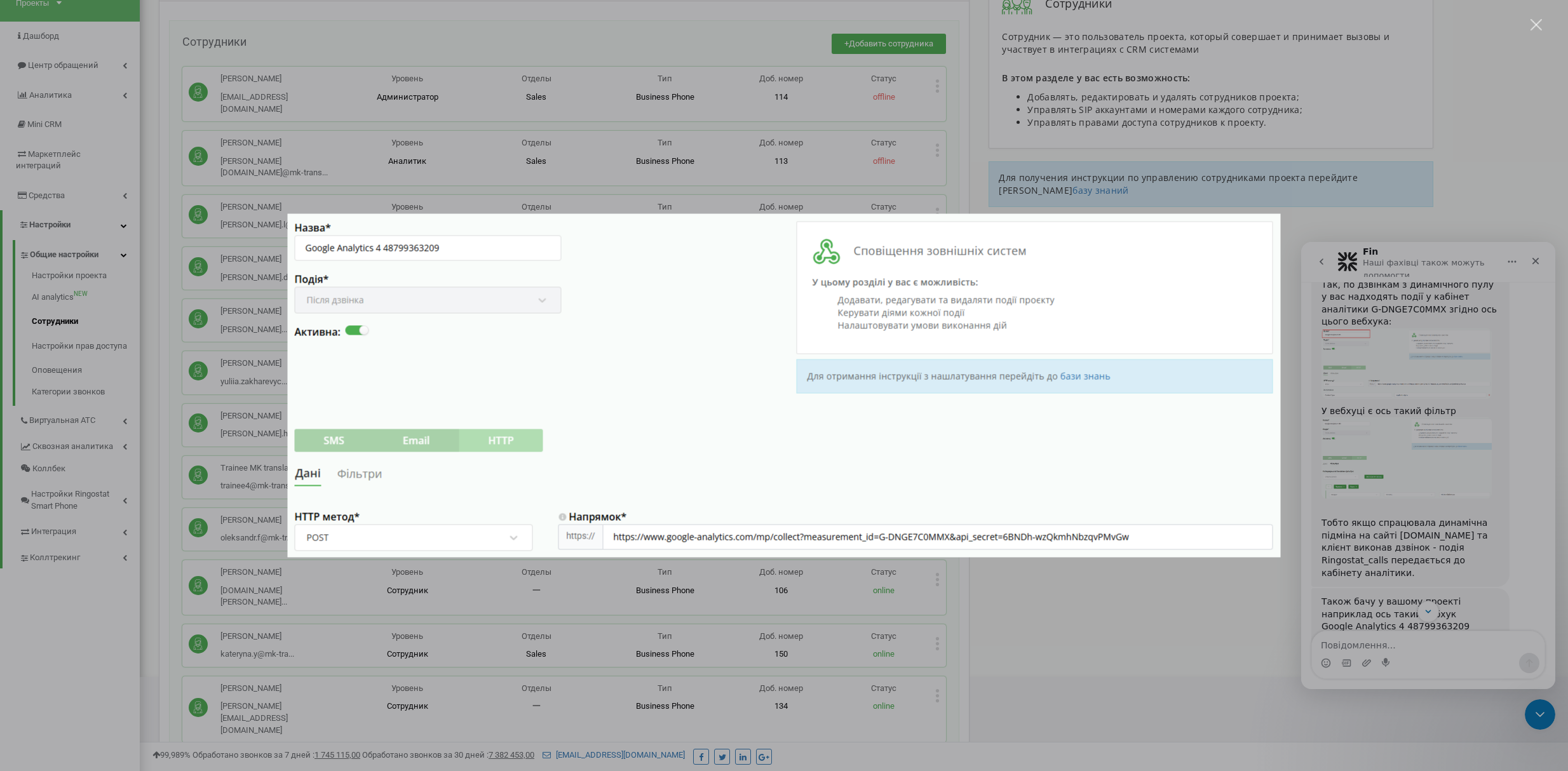
scroll to position [0, 0]
click at [1410, 451] on div "Месенджер Intercom" at bounding box center [784, 386] width 1568 height 771
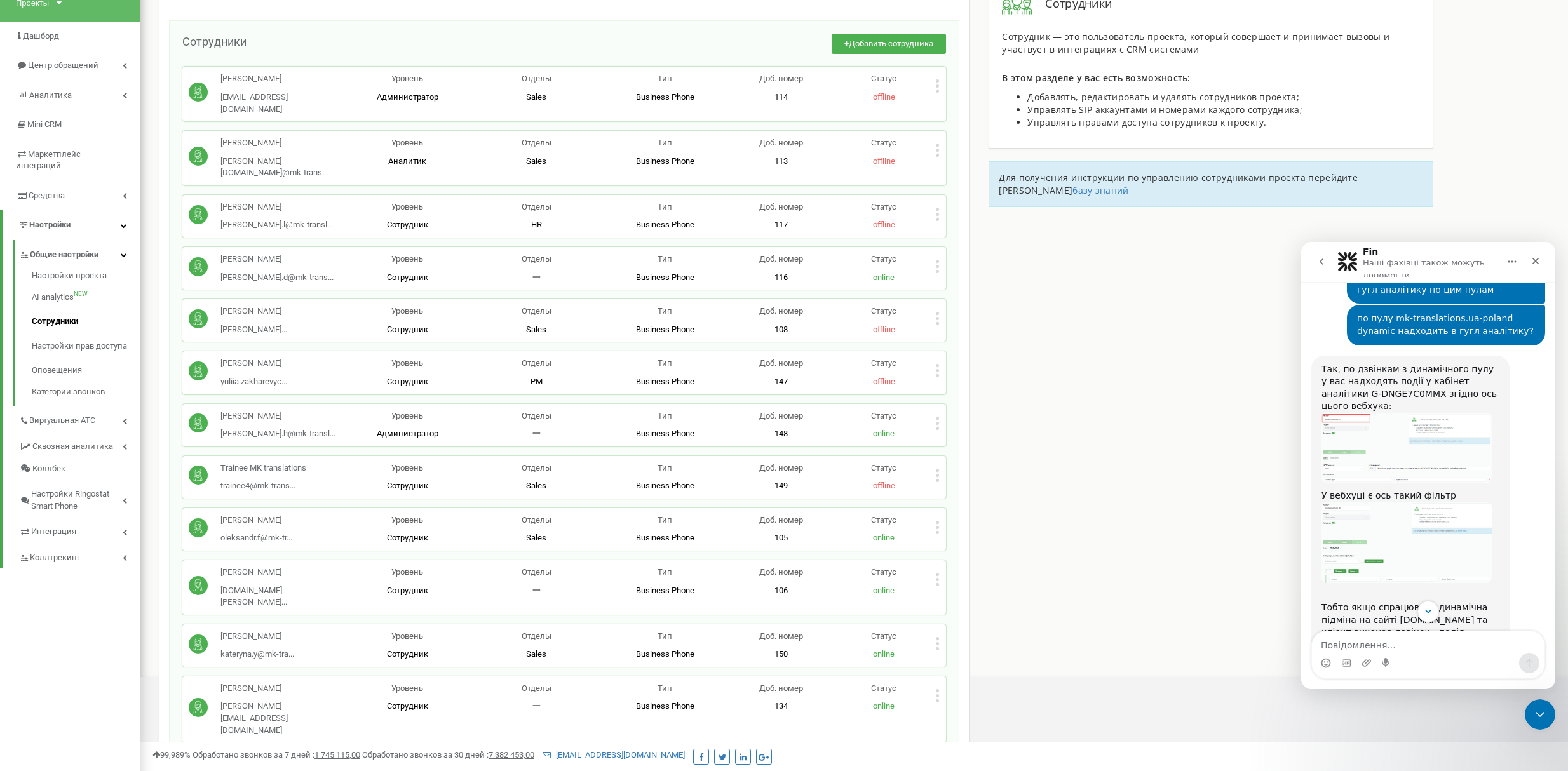
scroll to position [2626, 0]
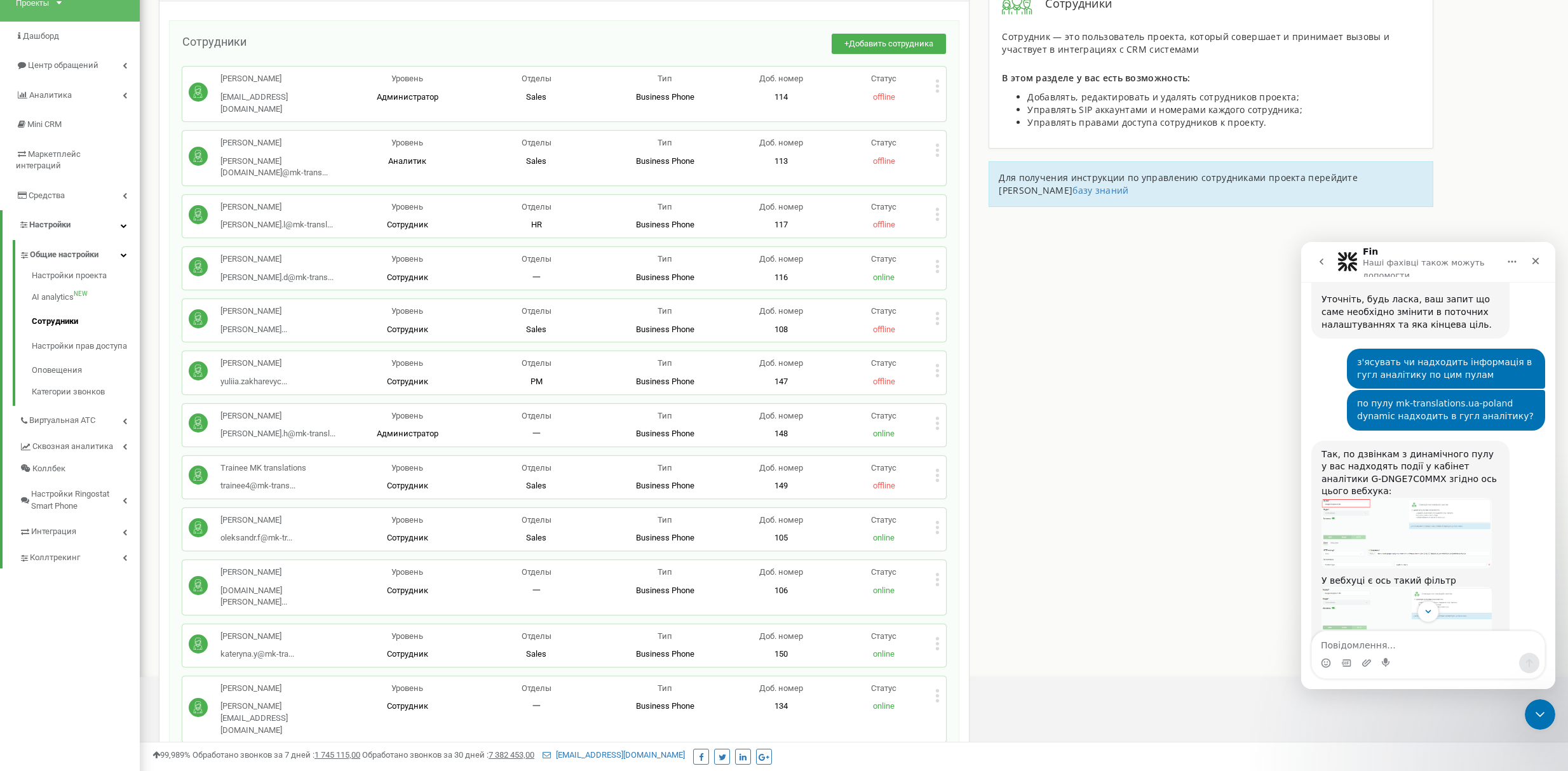
click at [1414, 587] on img "Daniil каже…" at bounding box center [1406, 627] width 171 height 80
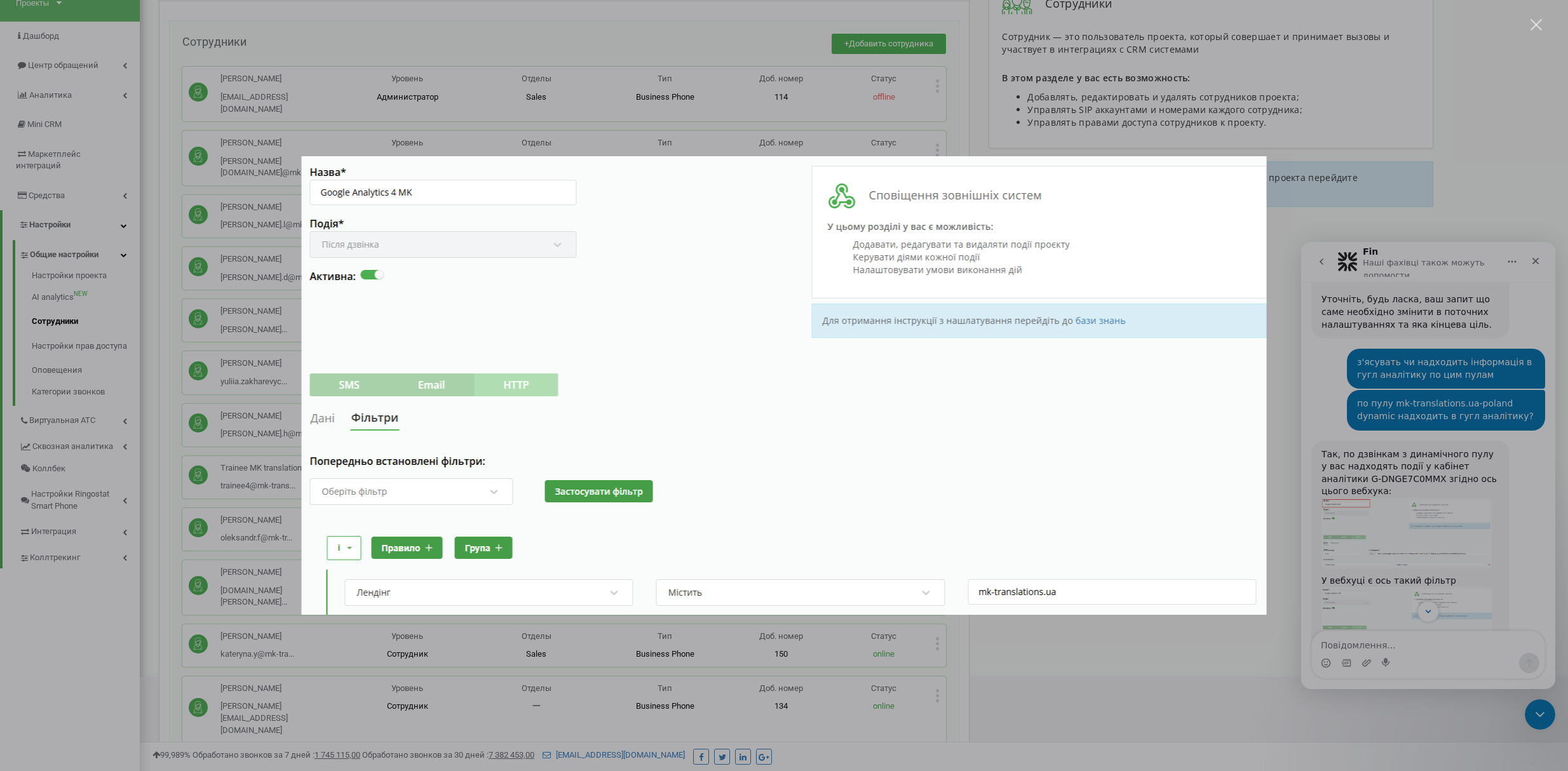
click at [1443, 494] on div "Месенджер Intercom" at bounding box center [784, 386] width 1568 height 771
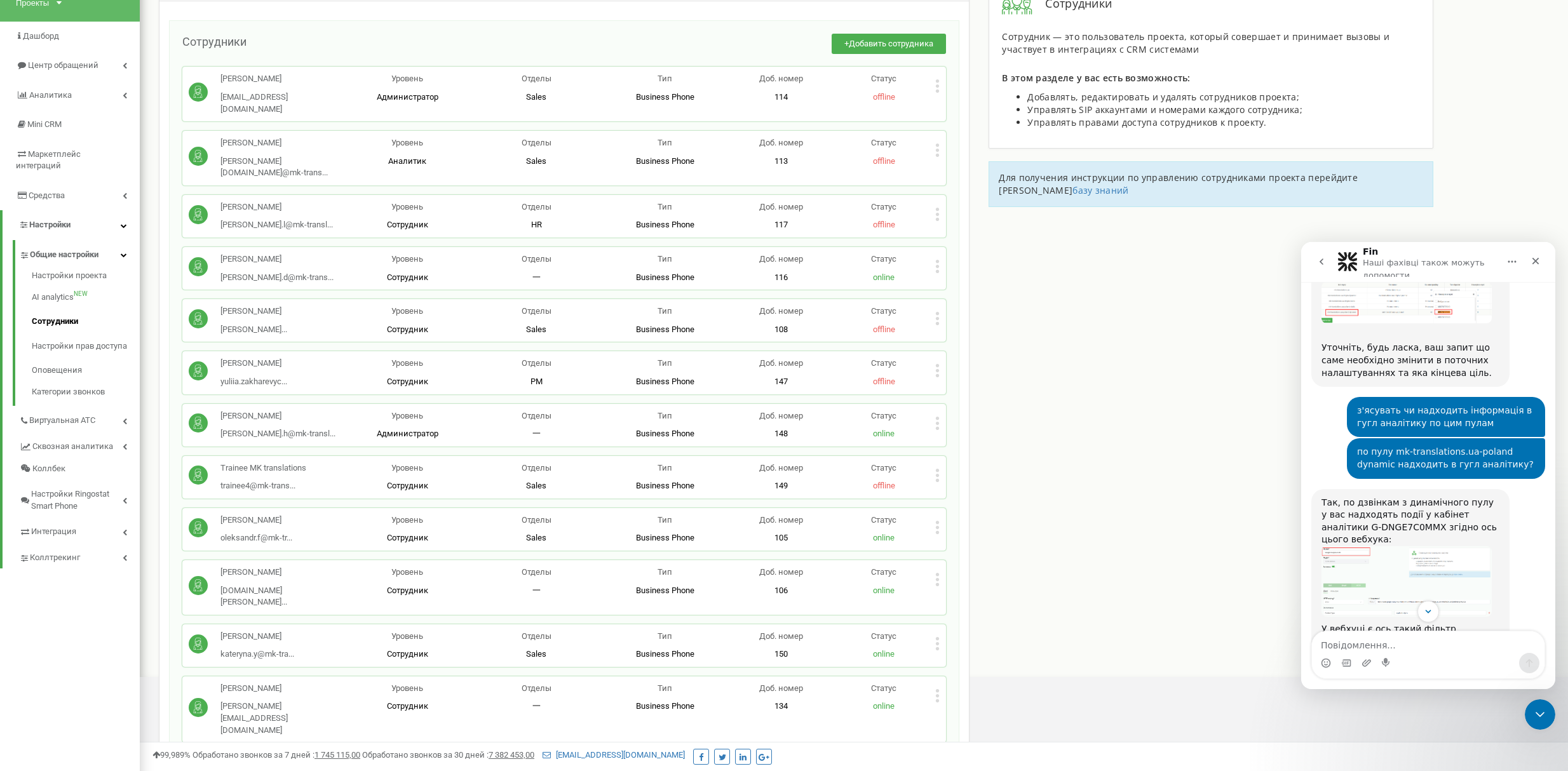
scroll to position [2542, 0]
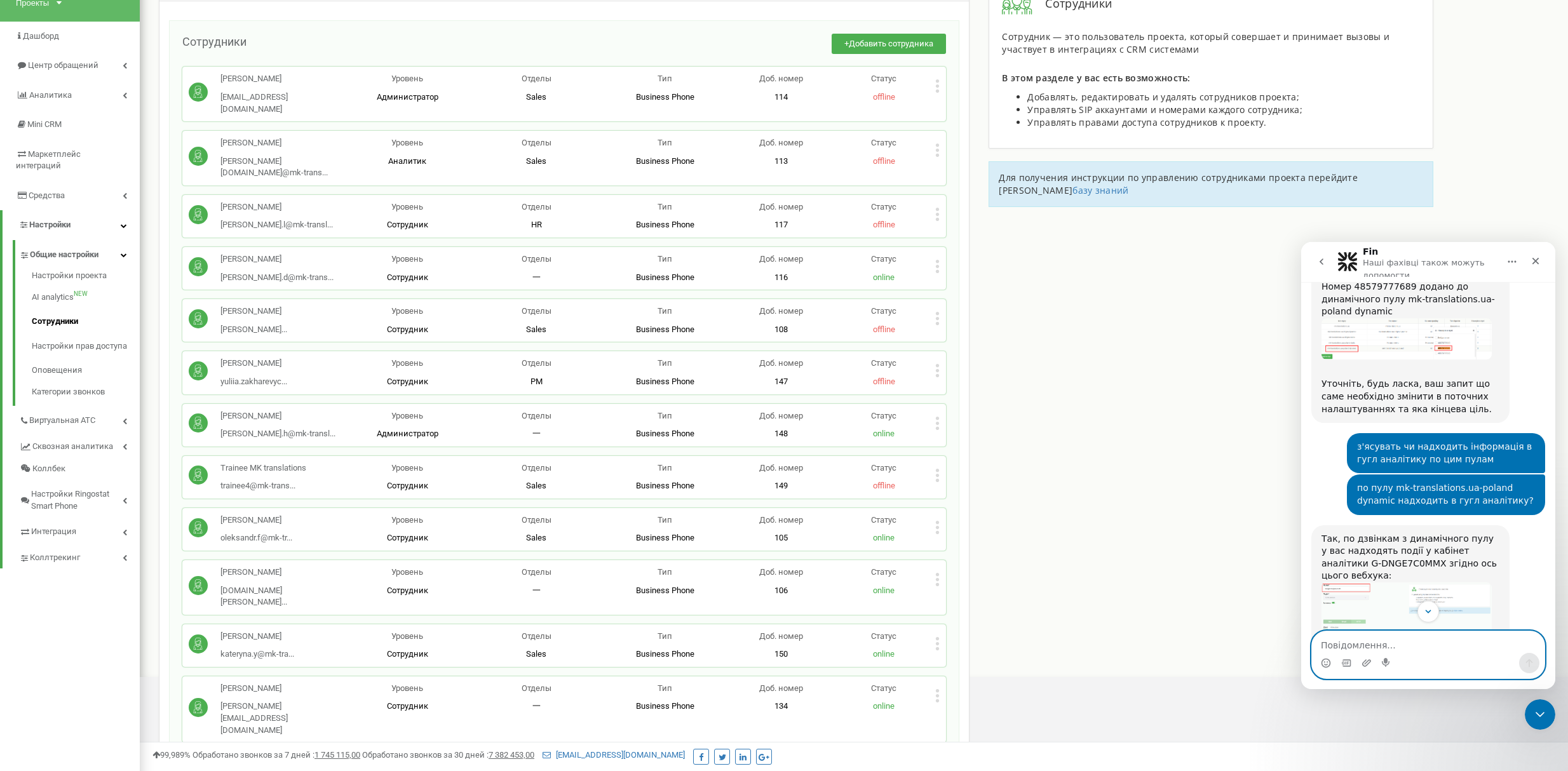
click at [1394, 647] on textarea "Повідомлення..." at bounding box center [1428, 643] width 233 height 22
type textarea "вітаю"
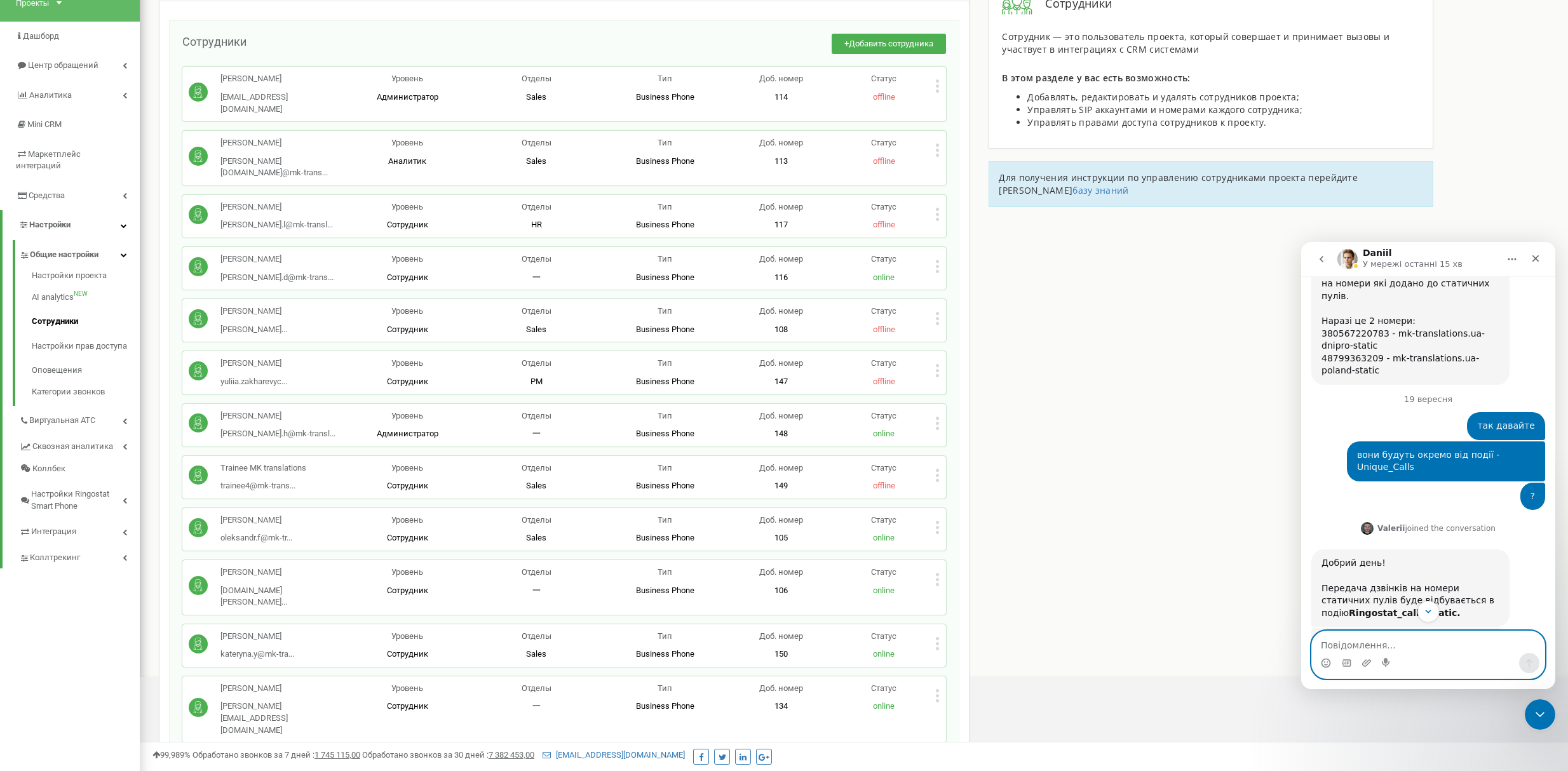
scroll to position [3387, 0]
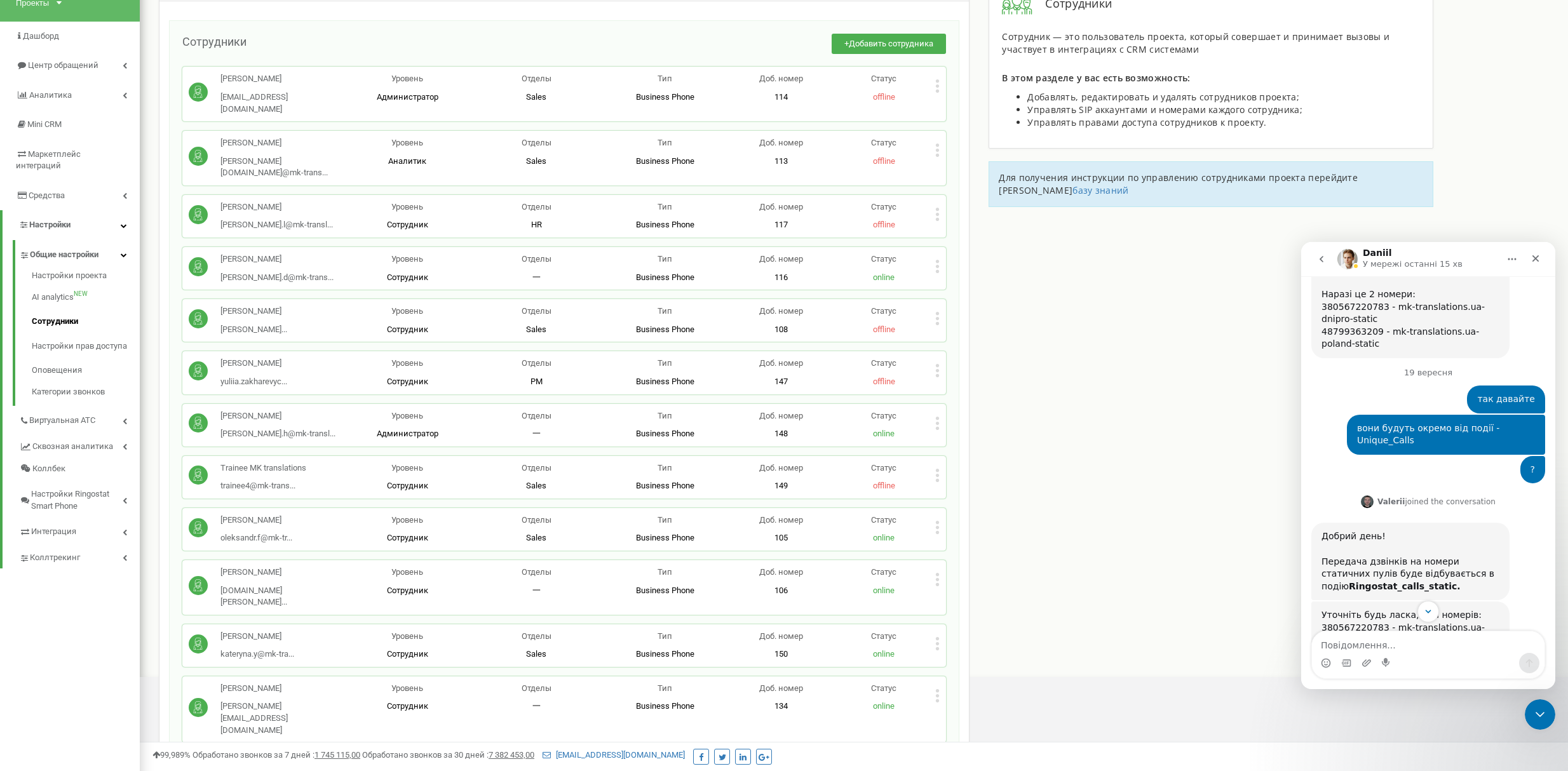
click at [1390, 738] on img "Valerii каже…" at bounding box center [1406, 754] width 171 height 32
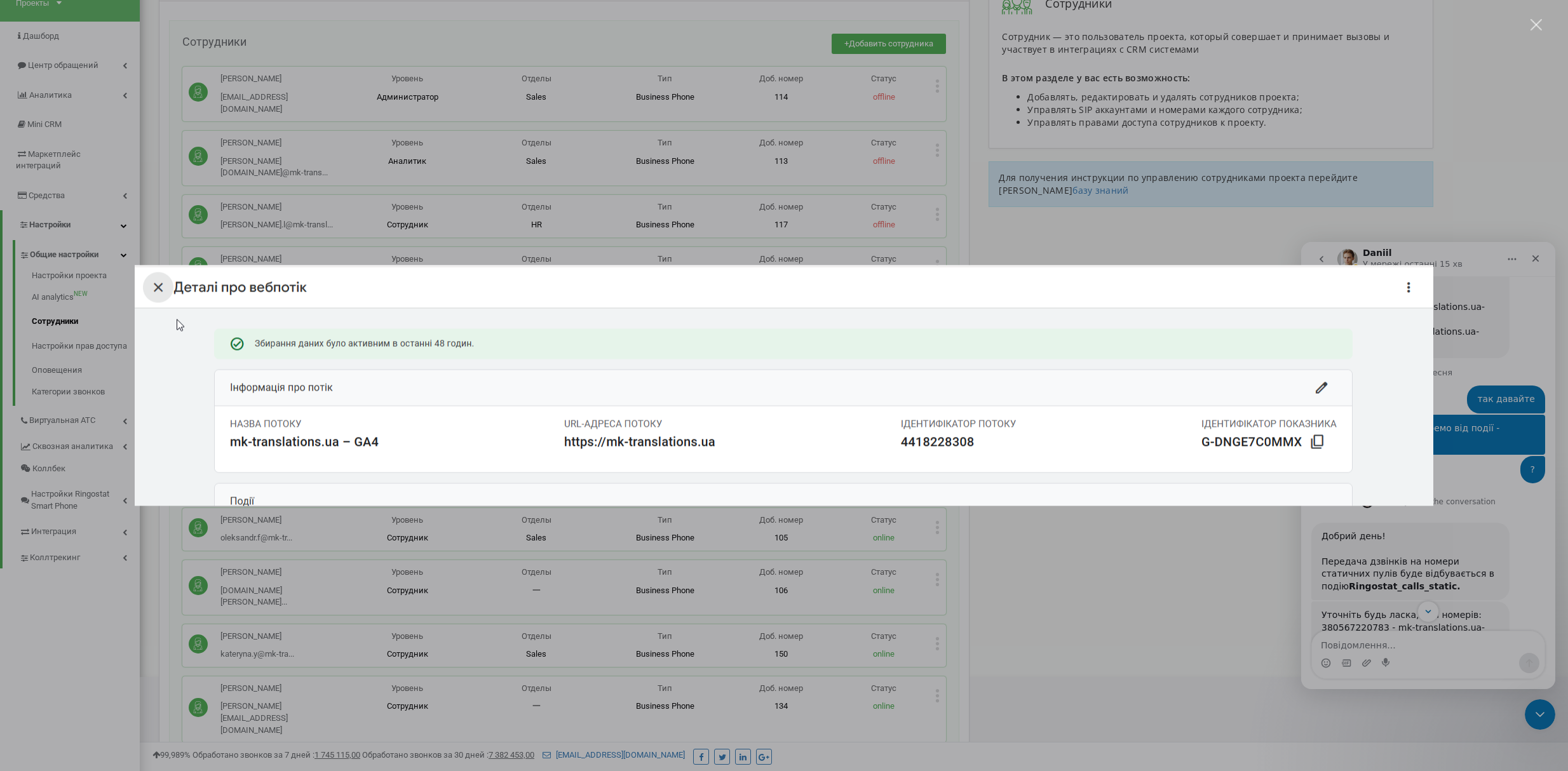
click at [1461, 470] on div "Месенджер Intercom" at bounding box center [784, 386] width 1568 height 771
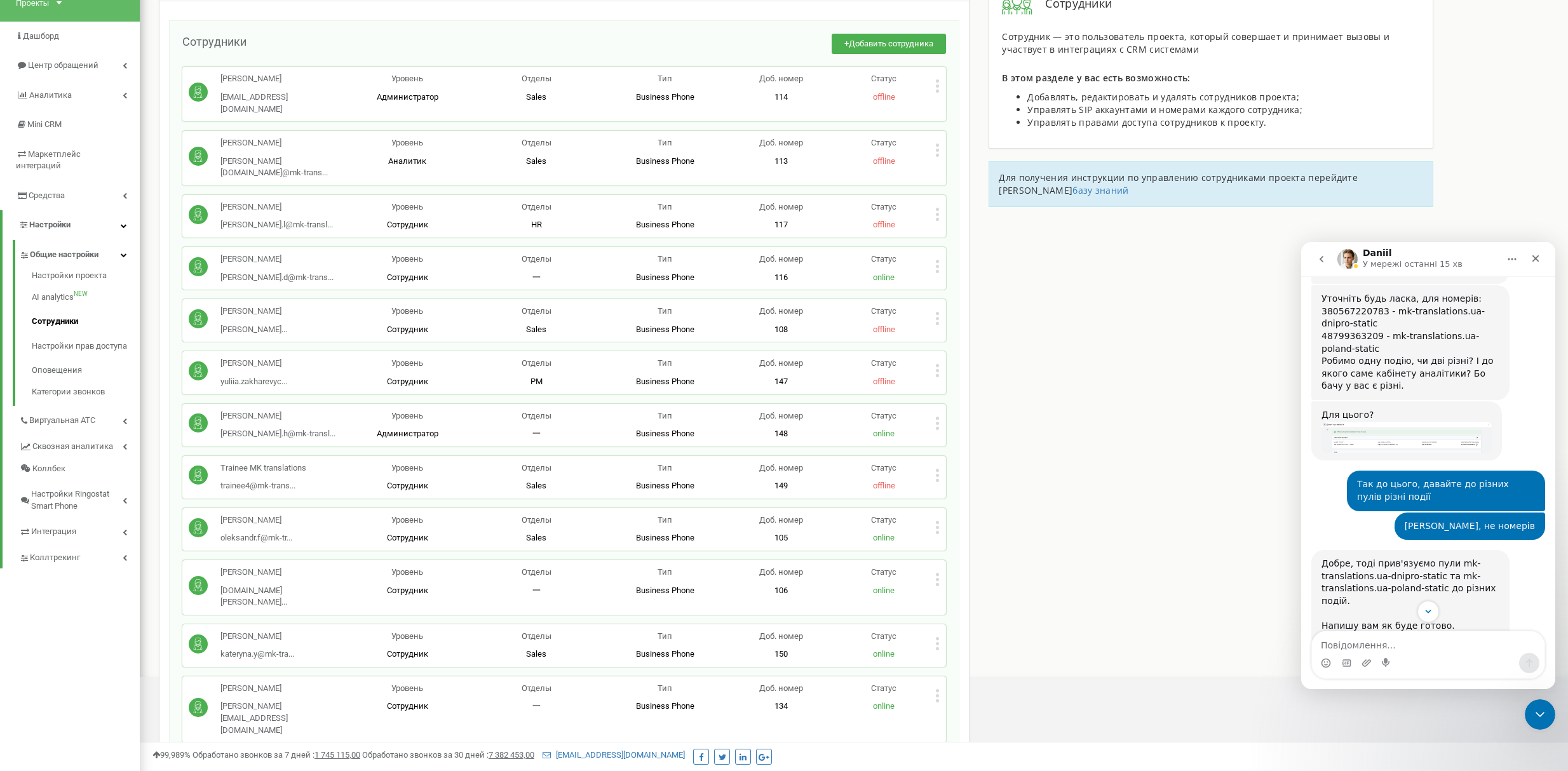
scroll to position [3726, 0]
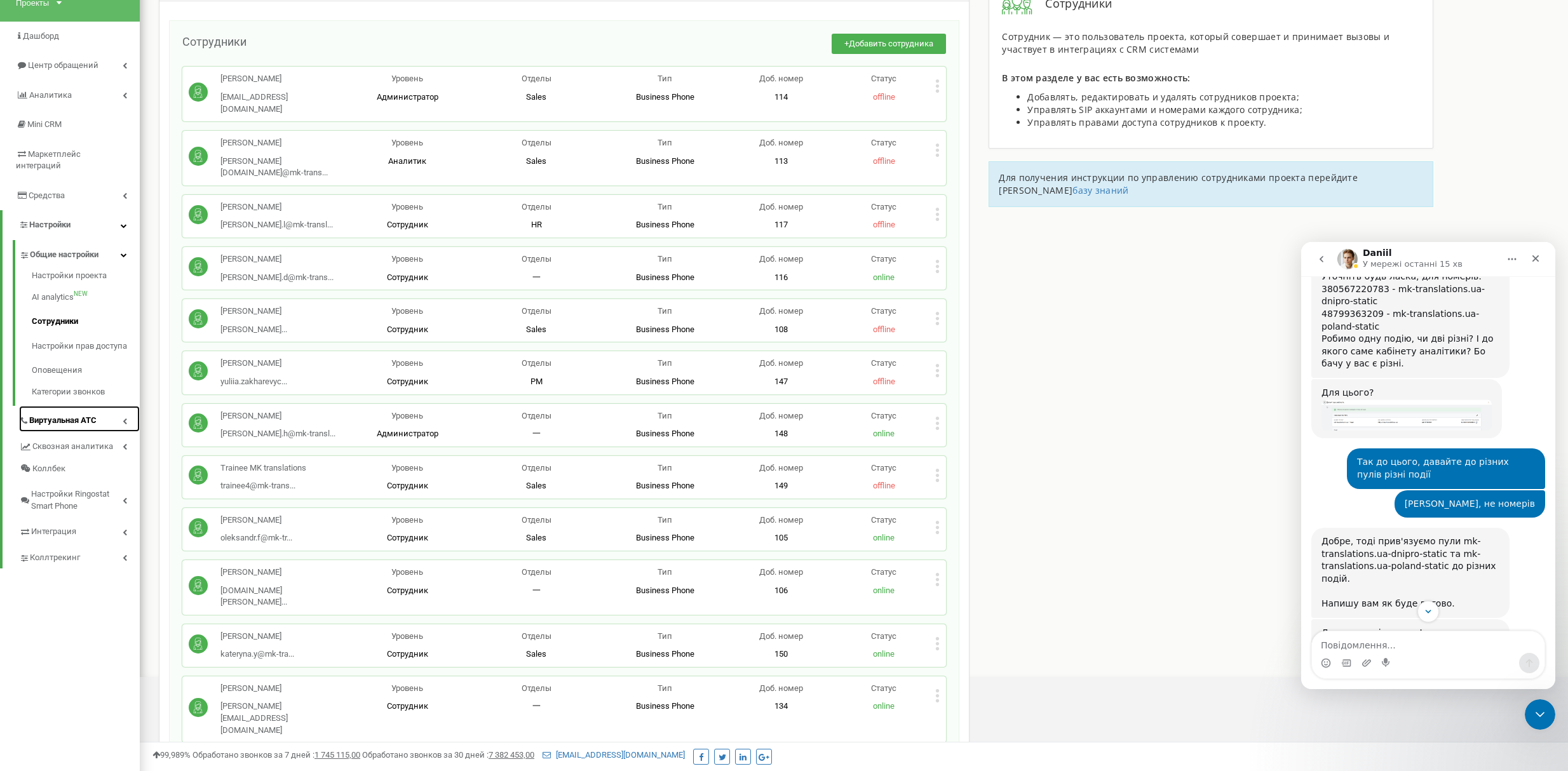
click at [72, 415] on span "Виртуальная АТС" at bounding box center [62, 421] width 68 height 12
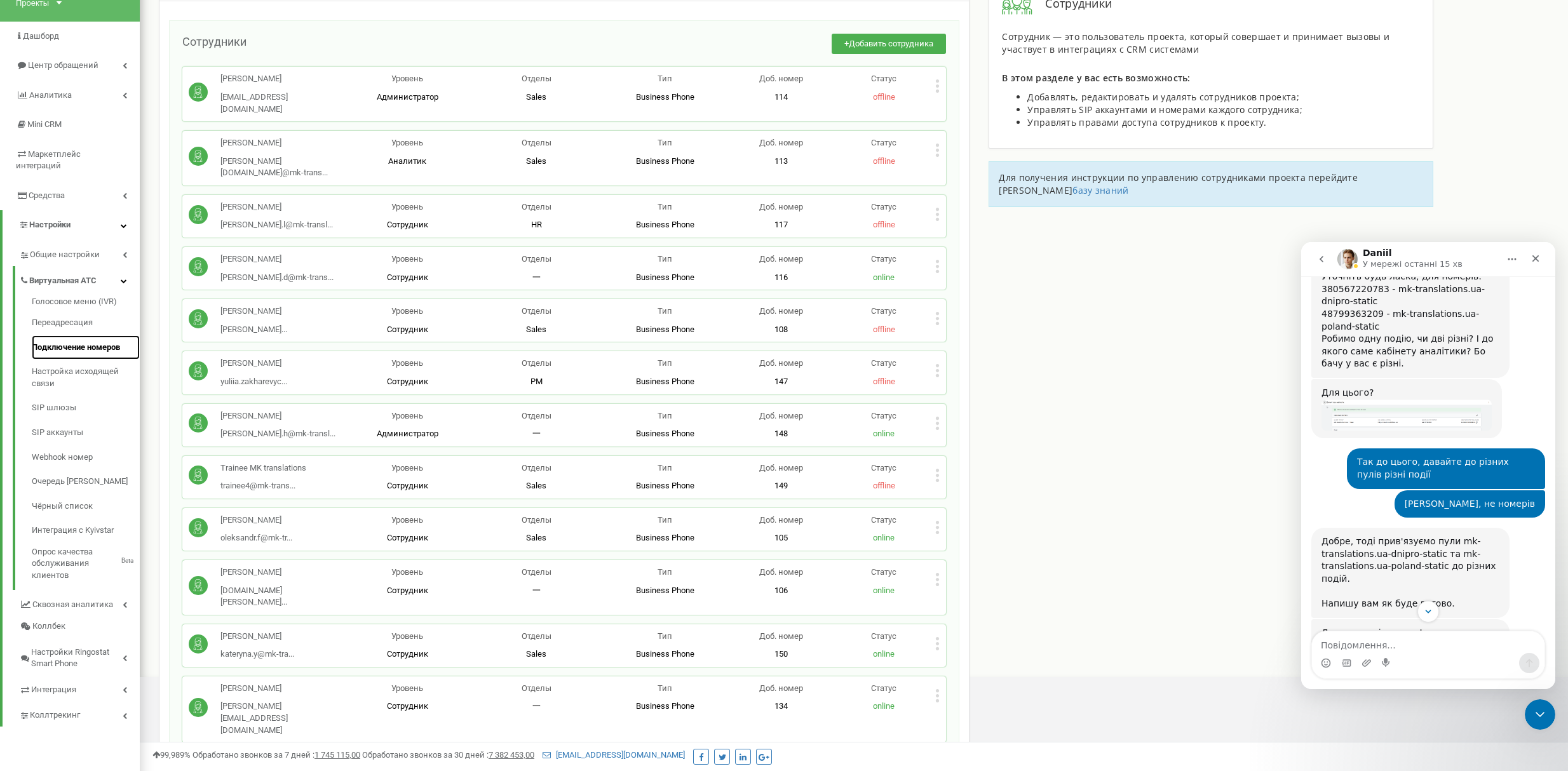
click at [95, 336] on link "Подключение номеров" at bounding box center [86, 348] width 108 height 24
click at [84, 336] on link "Подключение номеров" at bounding box center [86, 348] width 108 height 24
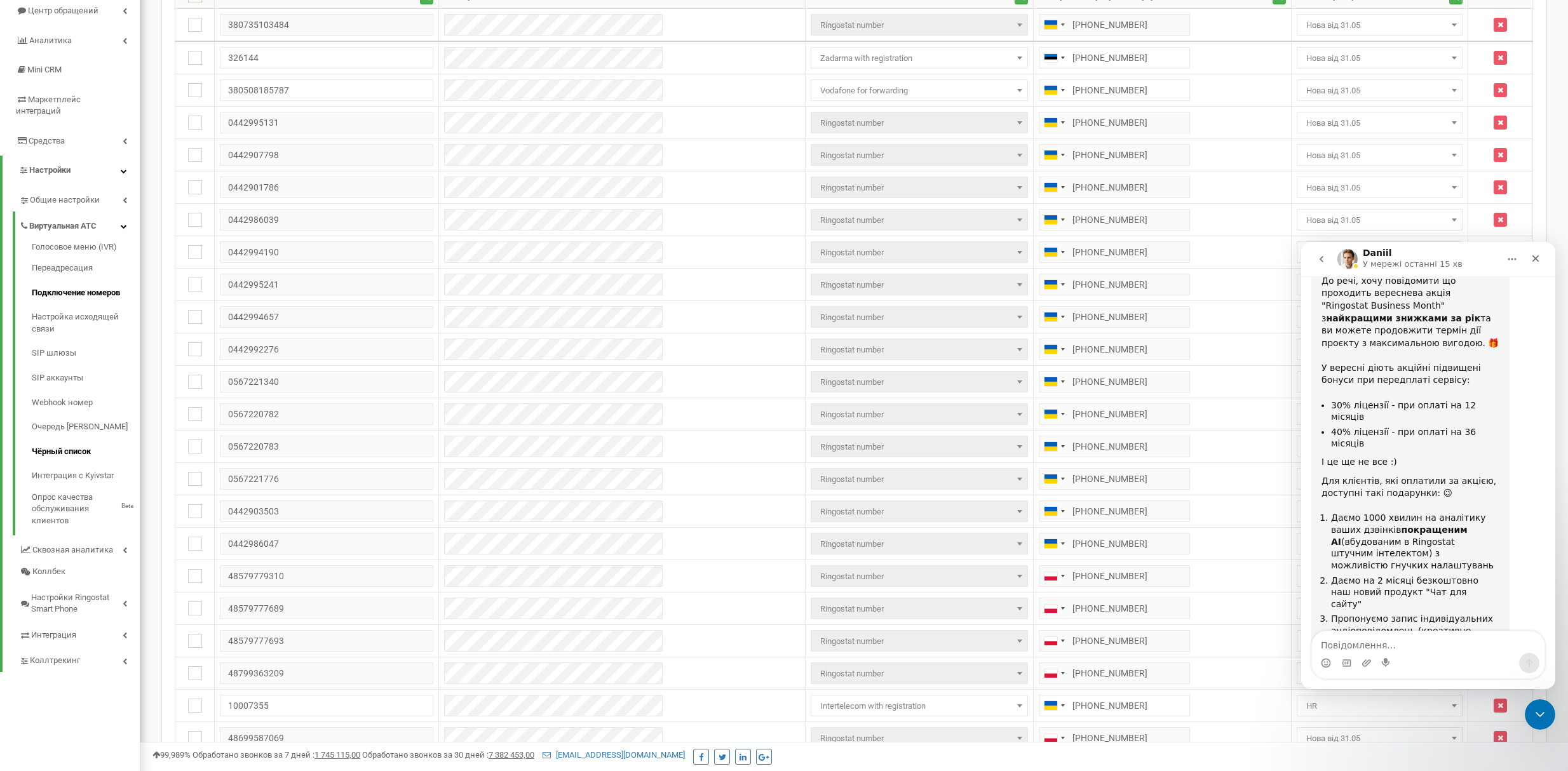
scroll to position [169, 0]
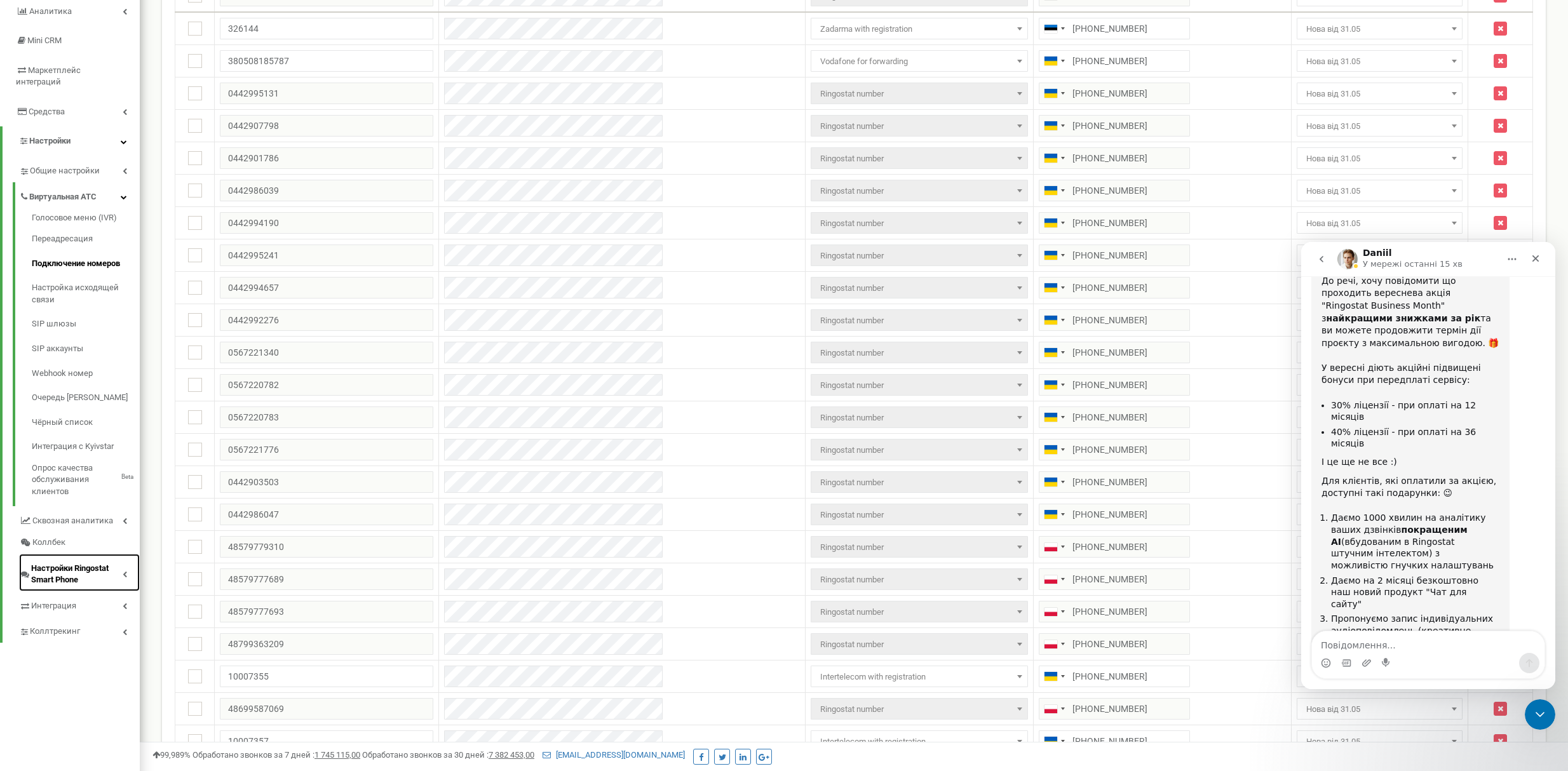
click at [79, 570] on span "Настройки Ringostat Smart Phone" at bounding box center [76, 575] width 91 height 23
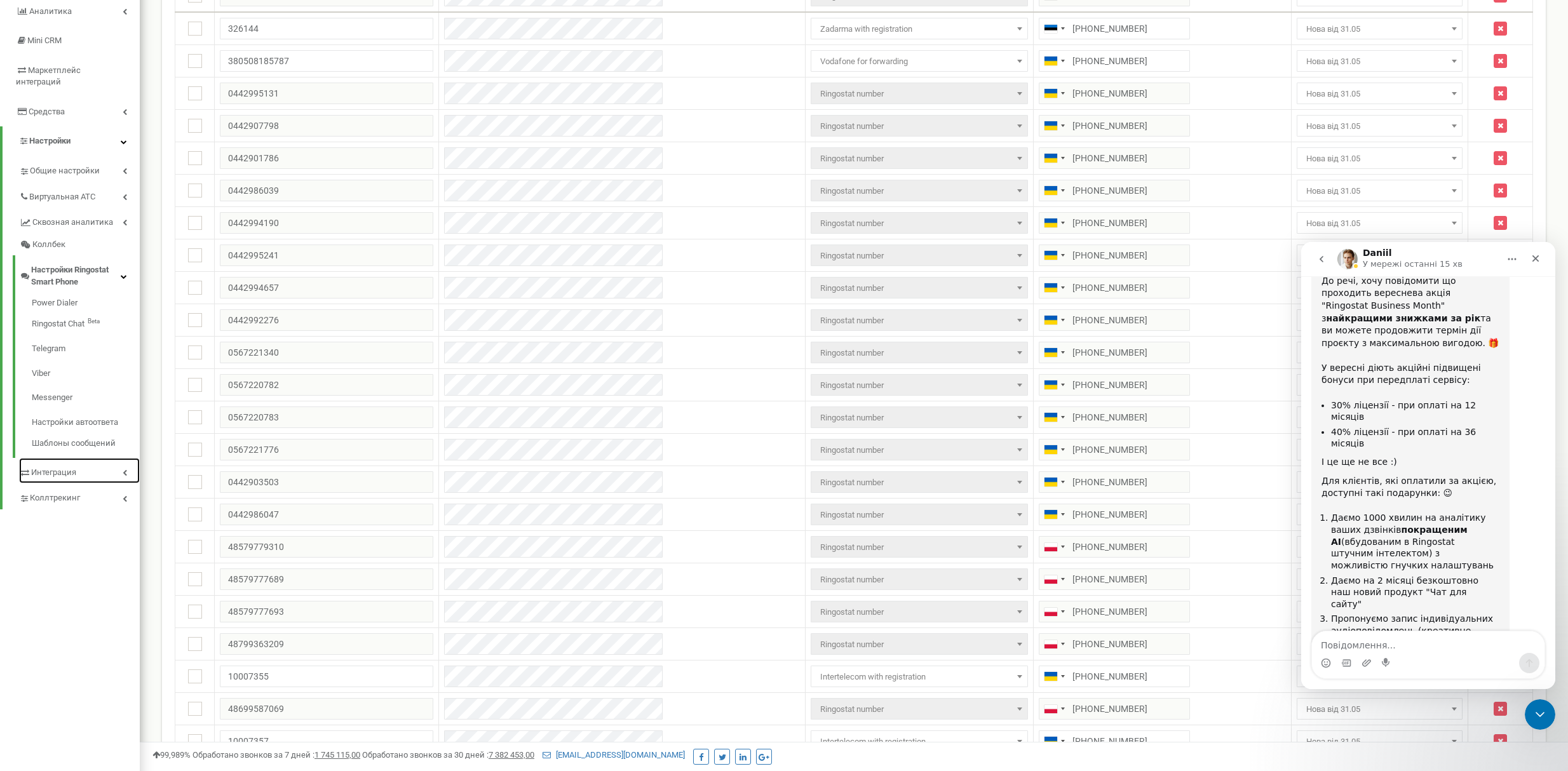
click at [87, 465] on link "Интеграция" at bounding box center [79, 470] width 121 height 26
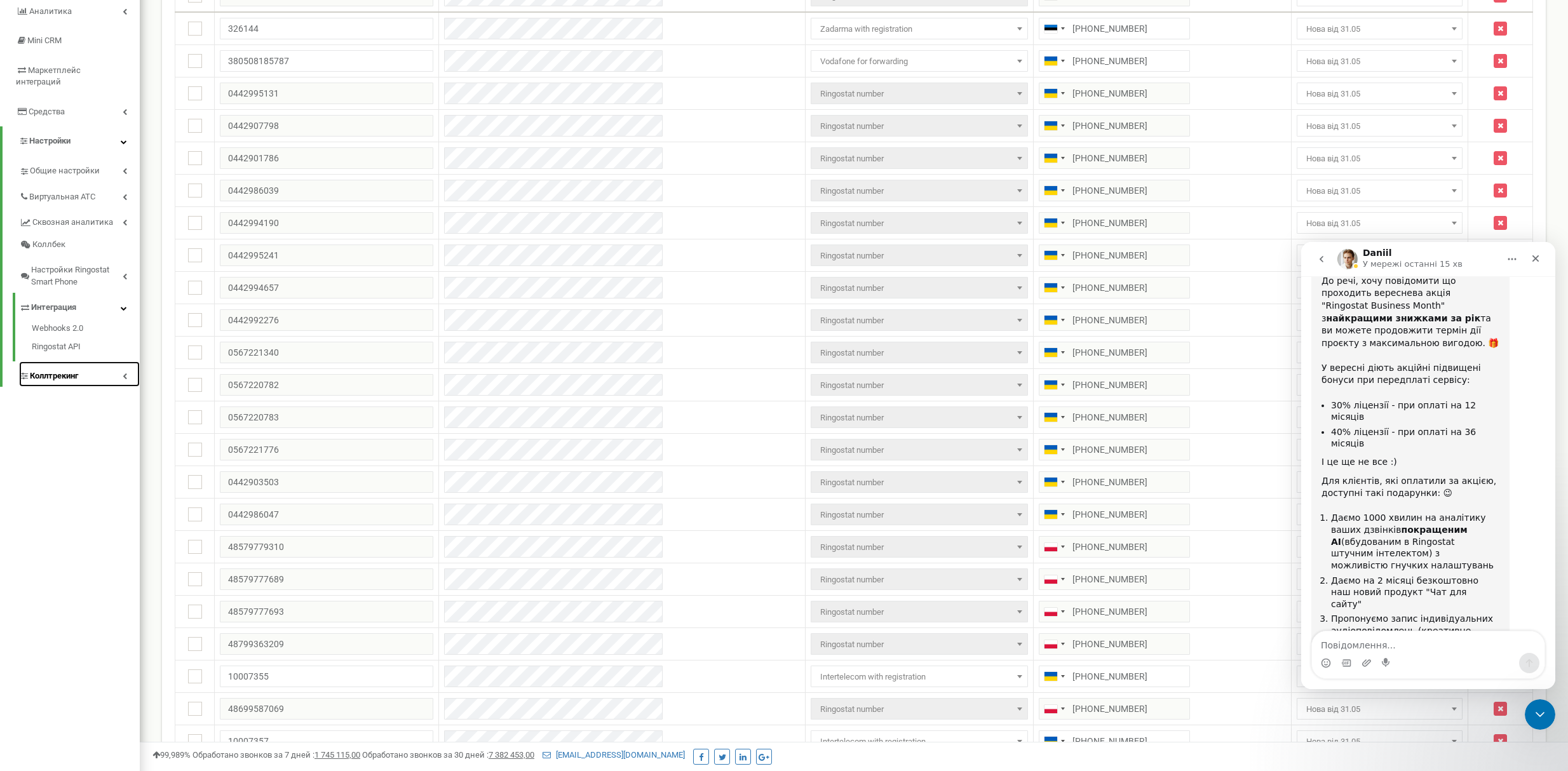
click at [91, 364] on link "Коллтрекинг" at bounding box center [79, 374] width 121 height 26
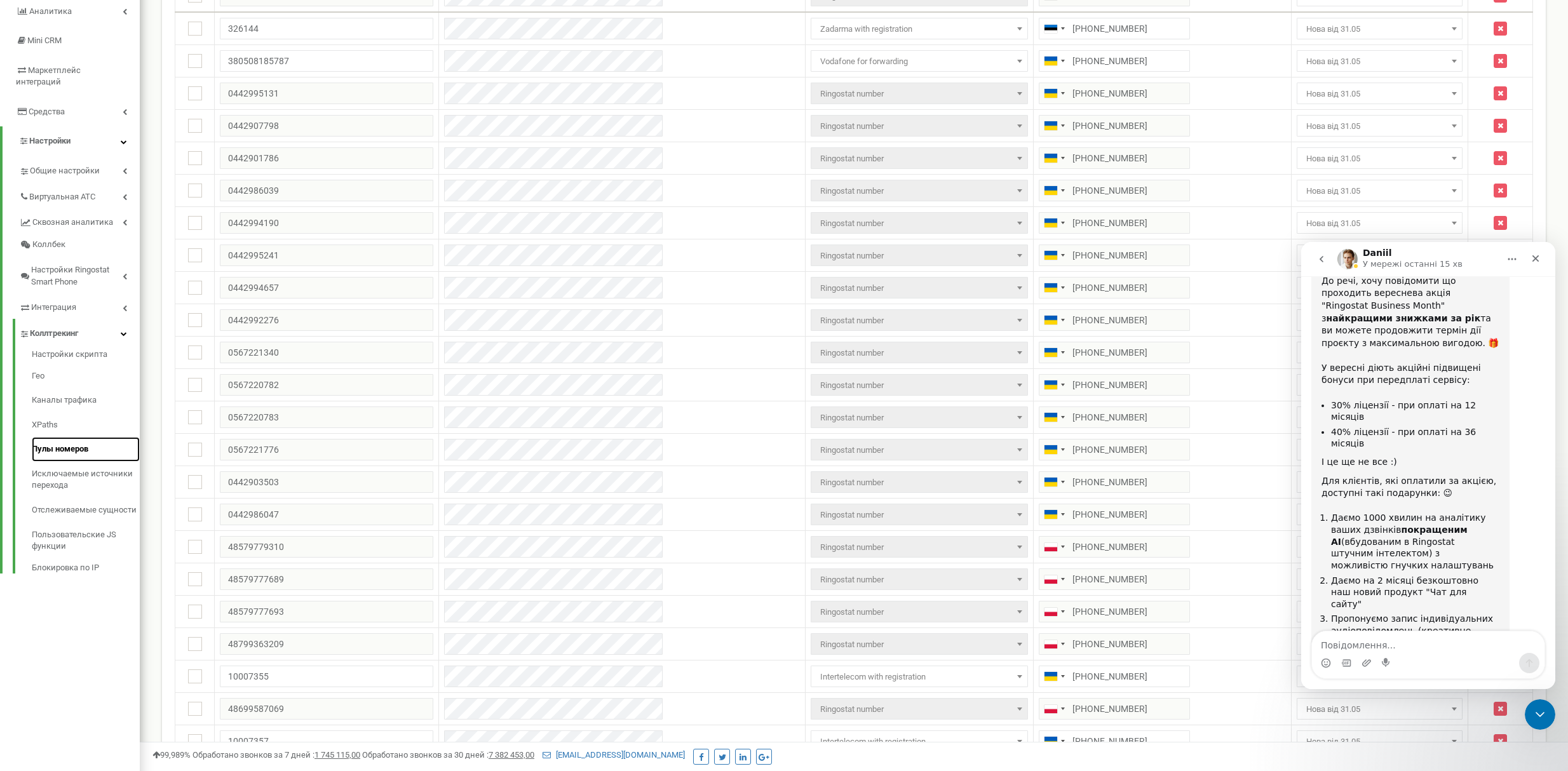
click at [65, 437] on link "Пулы номеров" at bounding box center [86, 449] width 108 height 24
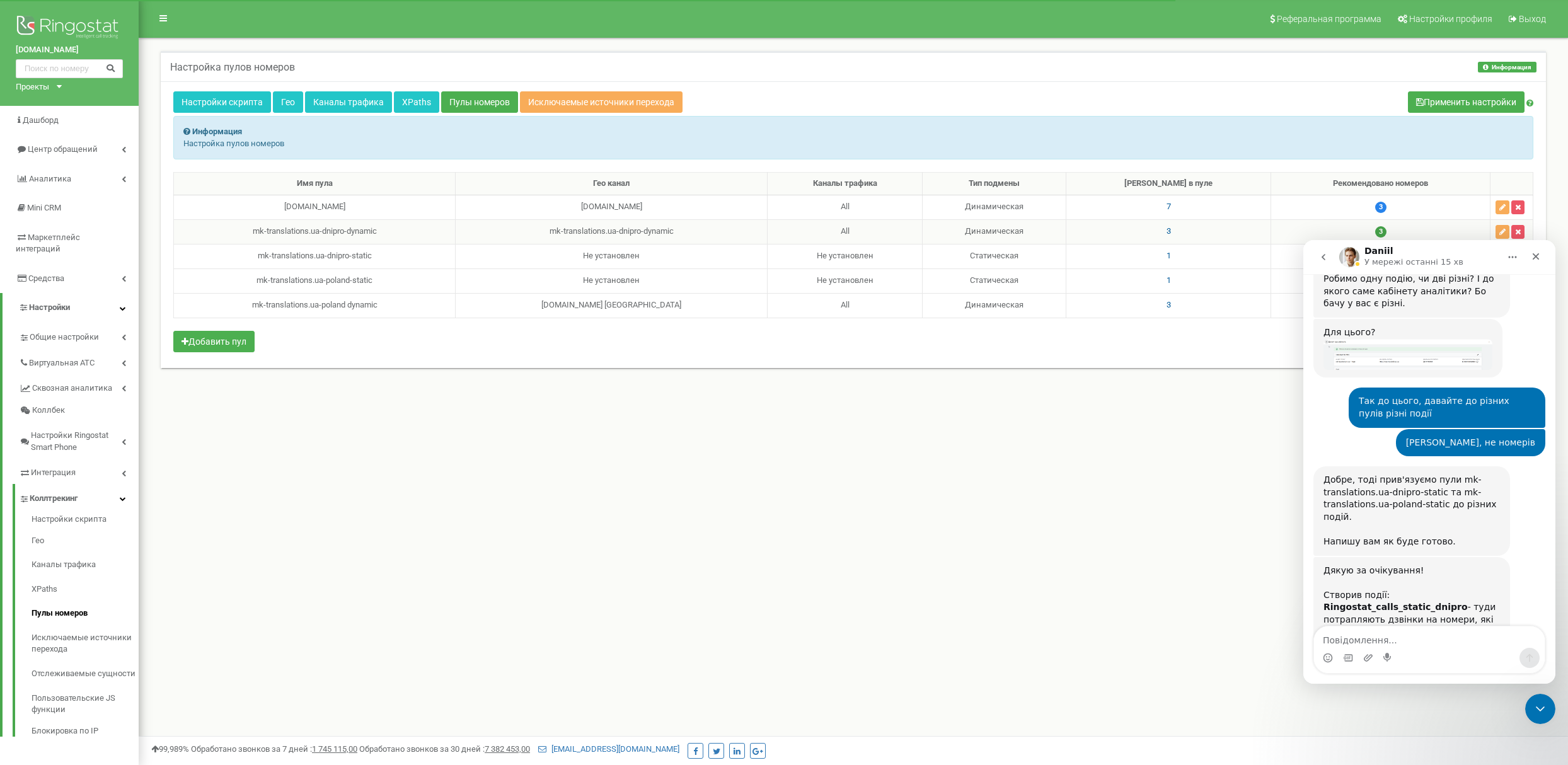
scroll to position [4874, 0]
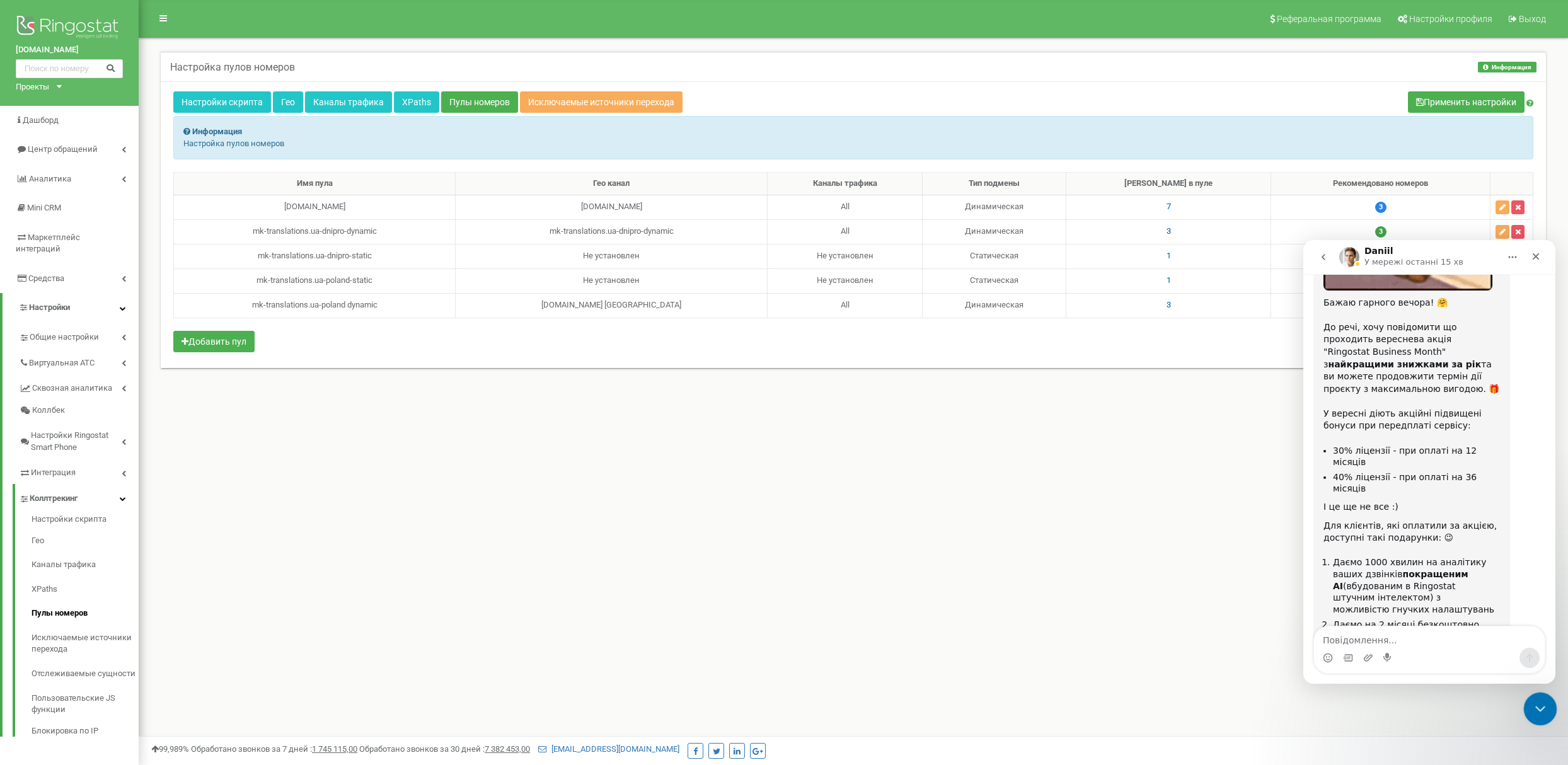
click at [1544, 700] on icon "Закрити програму для спілкування Intercom" at bounding box center [1538, 707] width 15 height 15
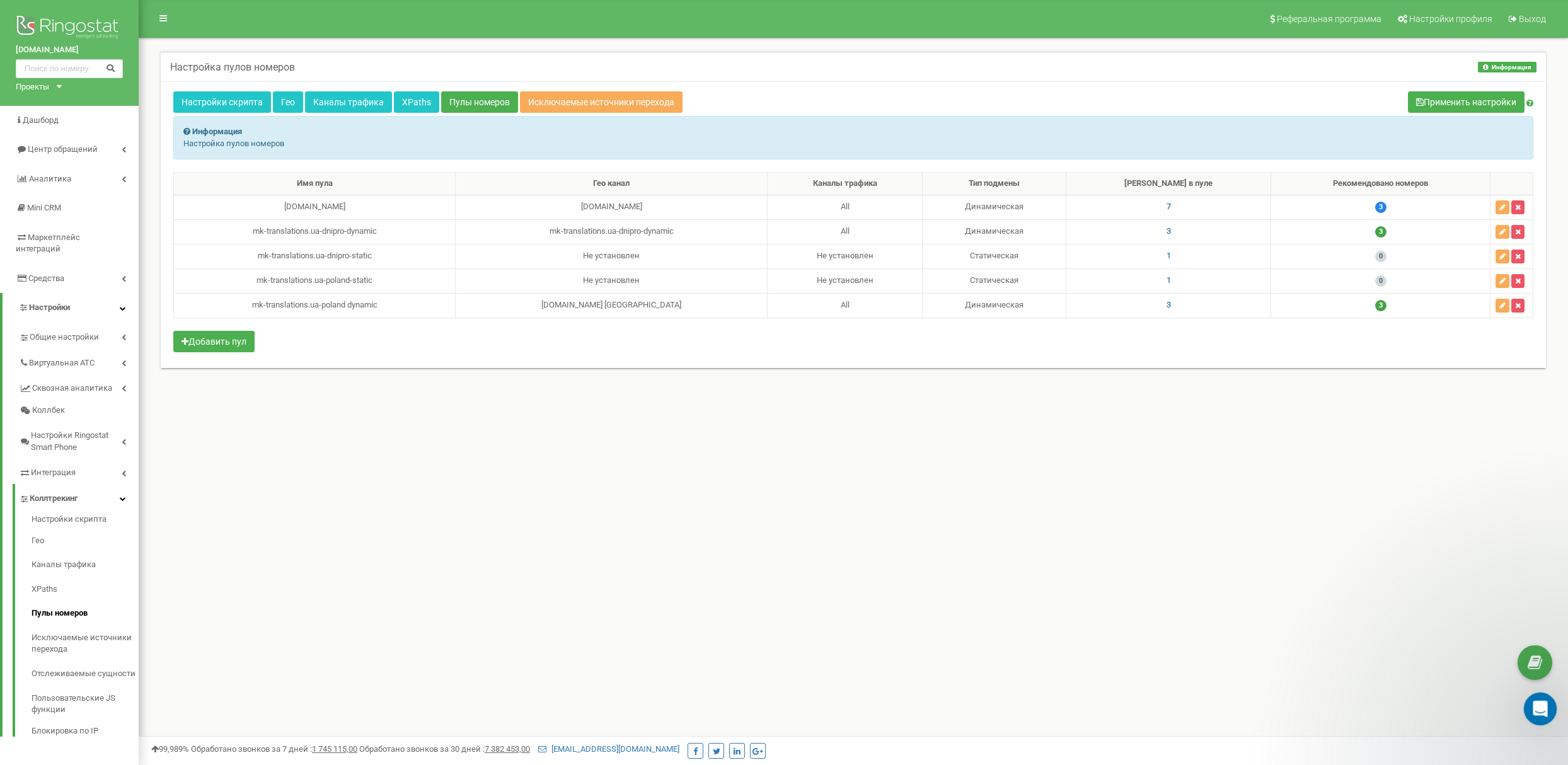
click at [1539, 713] on icon "Відкрити програму для спілкування Intercom" at bounding box center [1538, 707] width 21 height 21
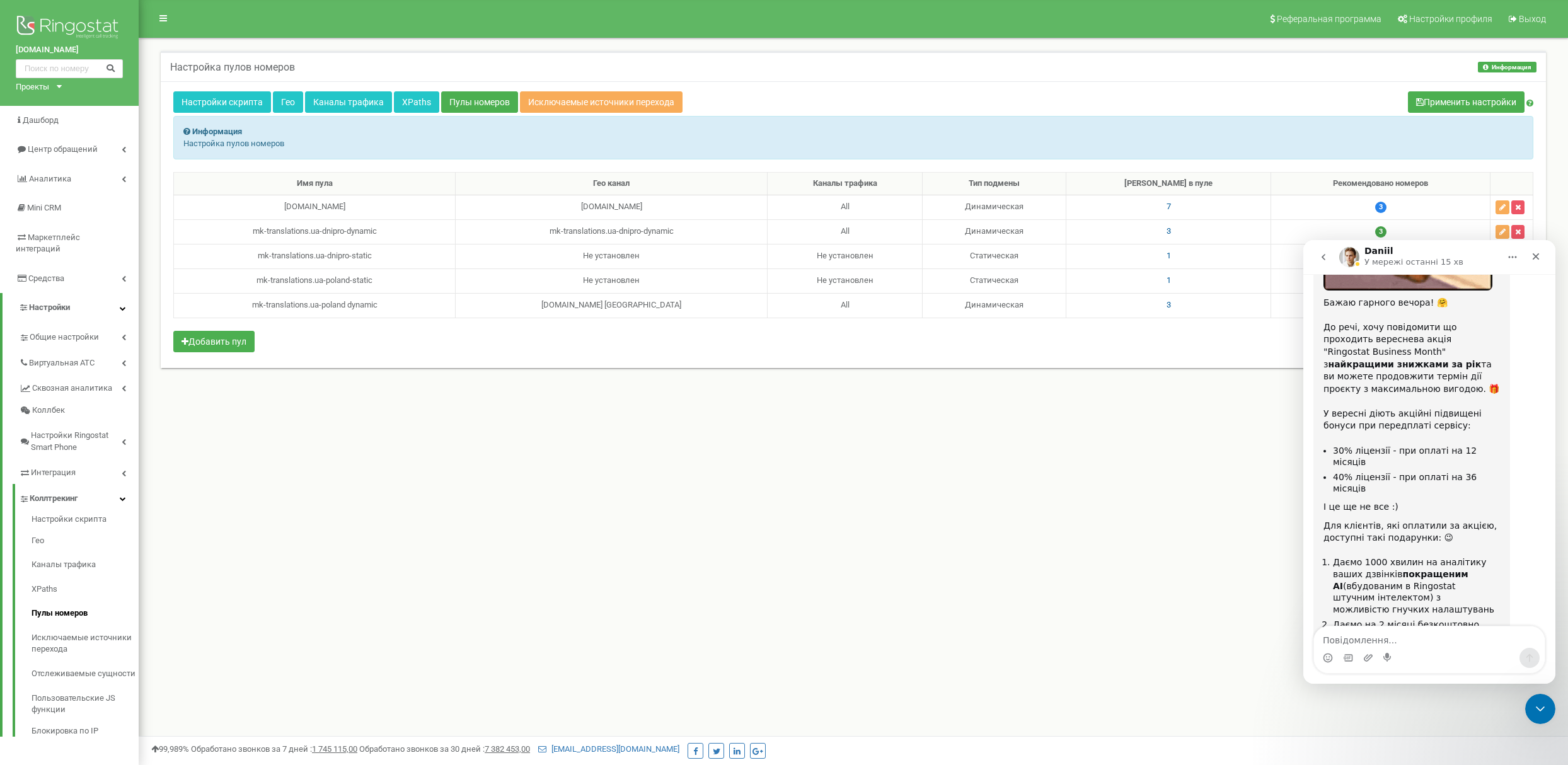
click at [1452, 641] on textarea "Повідомлення..." at bounding box center [1429, 638] width 231 height 21
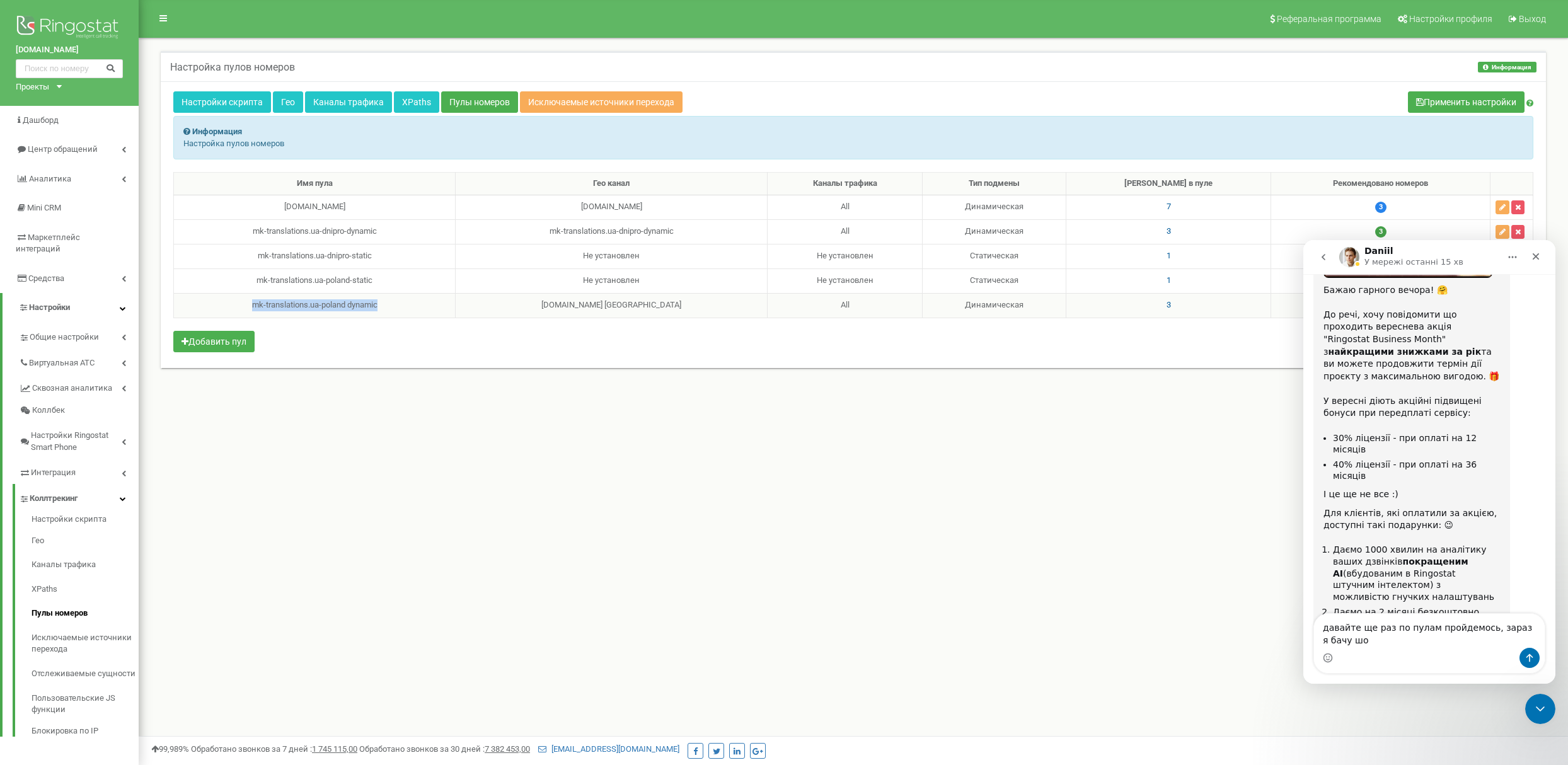
drag, startPoint x: 384, startPoint y: 309, endPoint x: 257, endPoint y: 315, distance: 127.1
click at [257, 312] on div "mk-translations.ua-poland dynamic" at bounding box center [314, 305] width 271 height 12
copy div "mk-translations.ua-poland dynamic"
click at [1392, 627] on textarea "давайте ще раз по пулам пройдемось, зараз я бачу шо" at bounding box center [1429, 631] width 231 height 34
click at [1382, 650] on div "Месенджер Intercom" at bounding box center [1429, 658] width 231 height 21
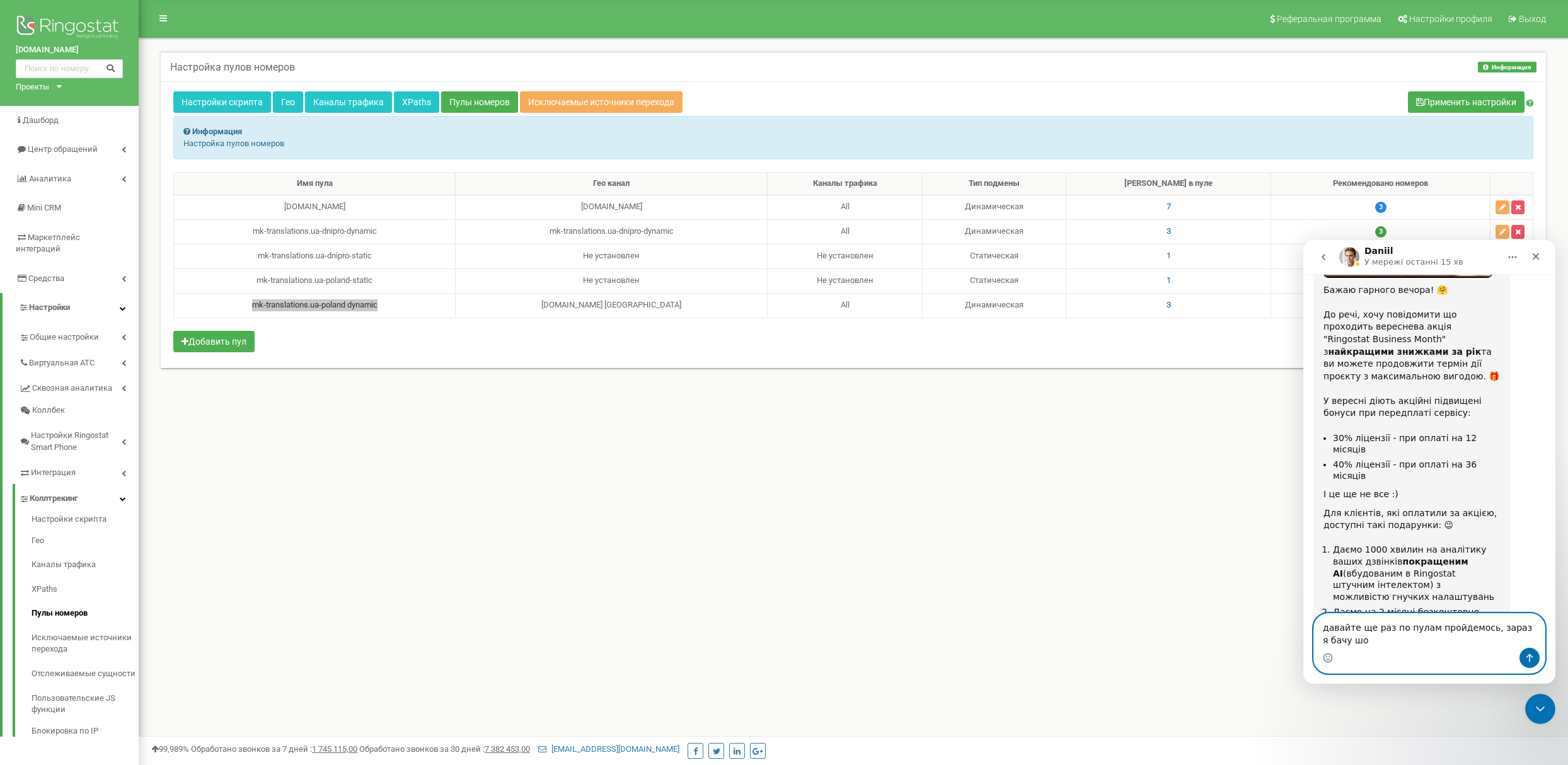
click at [1383, 640] on textarea "давайте ще раз по пулам пройдемось, зараз я бачу шо" at bounding box center [1429, 631] width 231 height 34
paste textarea "mk-translations.ua-poland dynamic"
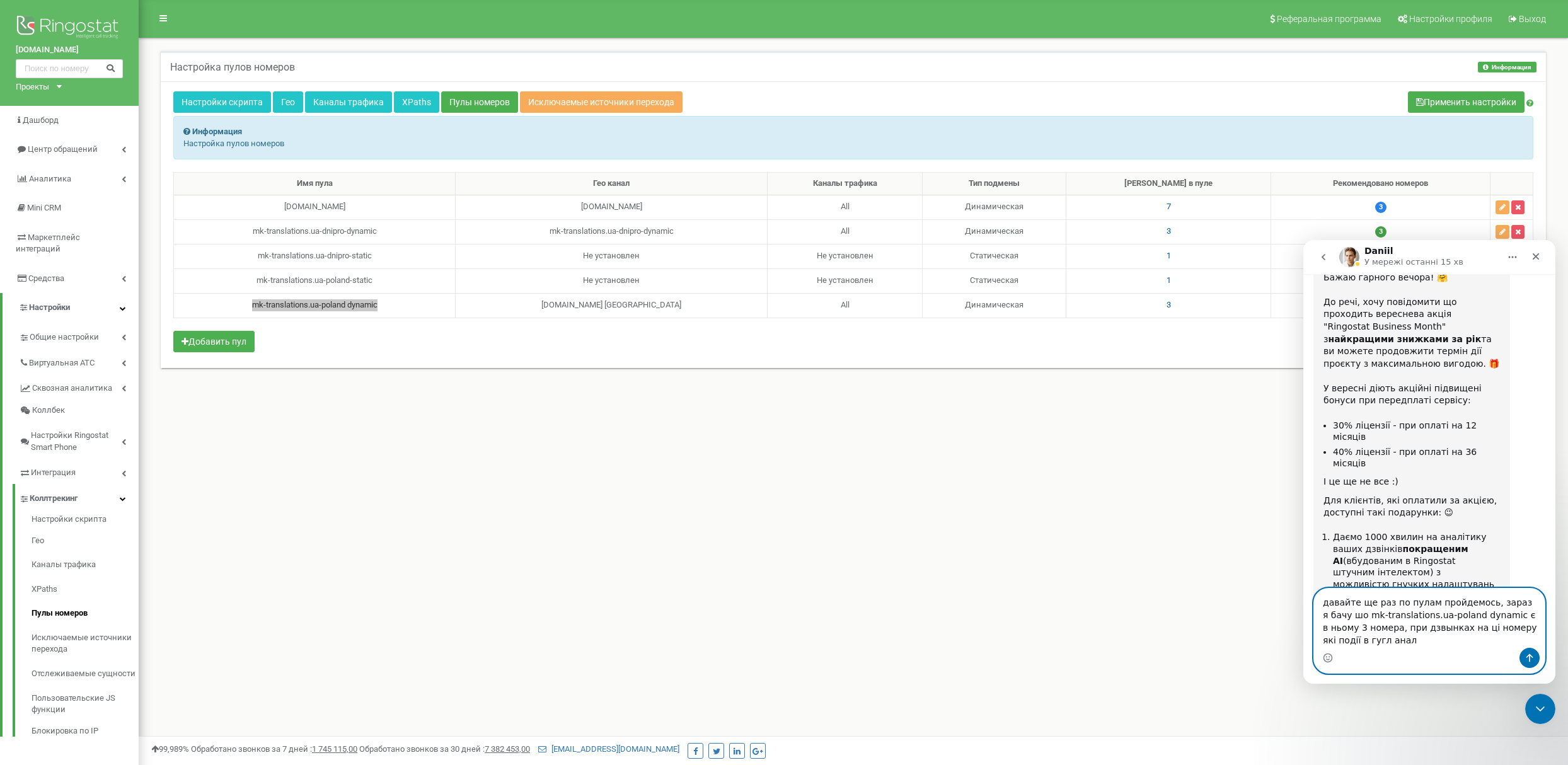
scroll to position [4912, 0]
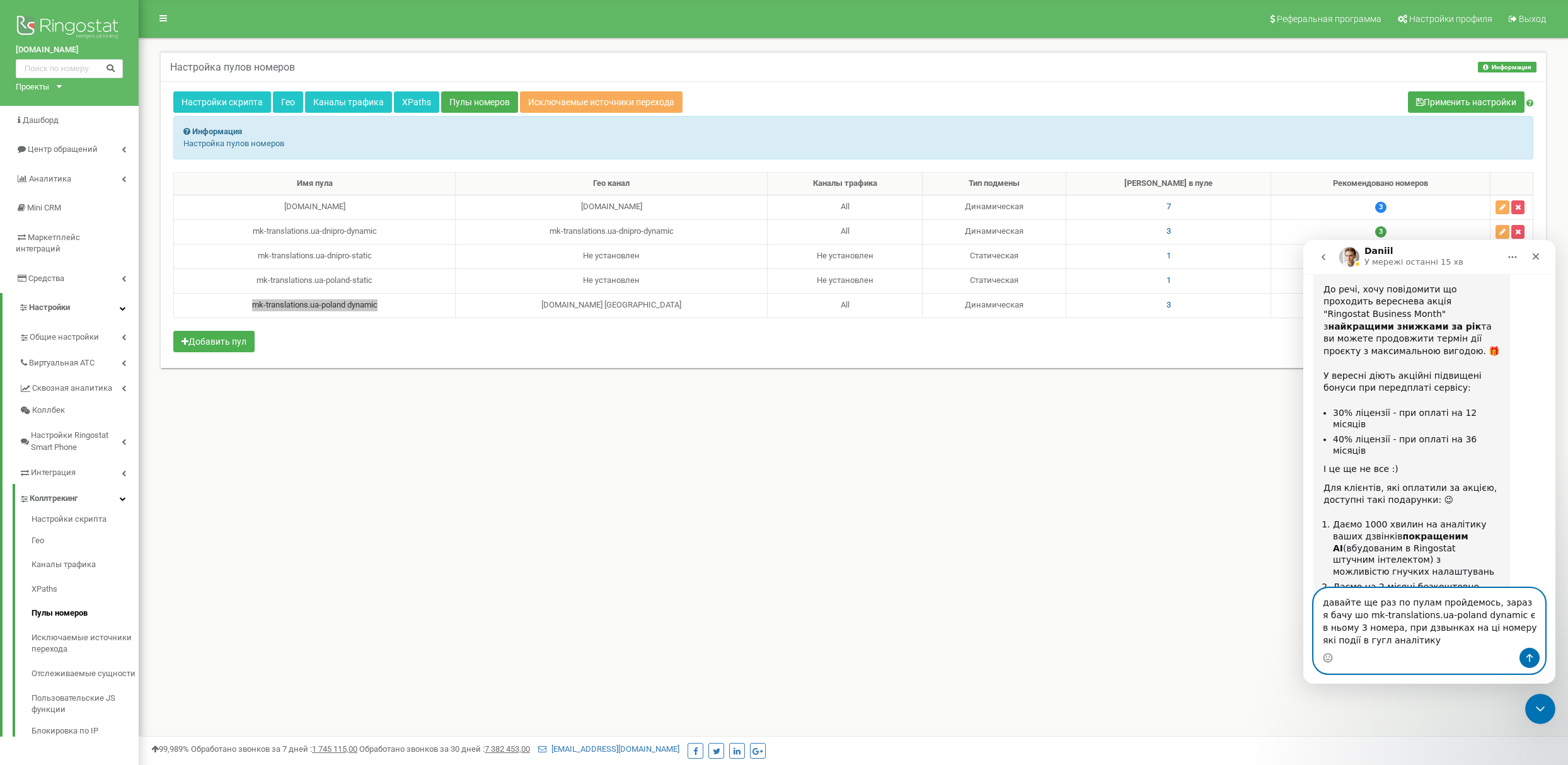
click at [1392, 629] on textarea "давайте ще раз по пулам пройдемось, зараз я бачу шо mk-translations.ua-poland d…" at bounding box center [1429, 618] width 231 height 59
click at [1399, 642] on textarea "давайте ще раз по пулам пройдемось, зараз я бачу шо mk-translations.ua-poland d…" at bounding box center [1429, 618] width 231 height 59
type textarea "давайте ще раз по пулам пройдемось, зараз я бачу шо mk-translations.ua-poland d…"
click at [1529, 661] on icon "Надіслати повідомлення…" at bounding box center [1529, 658] width 7 height 8
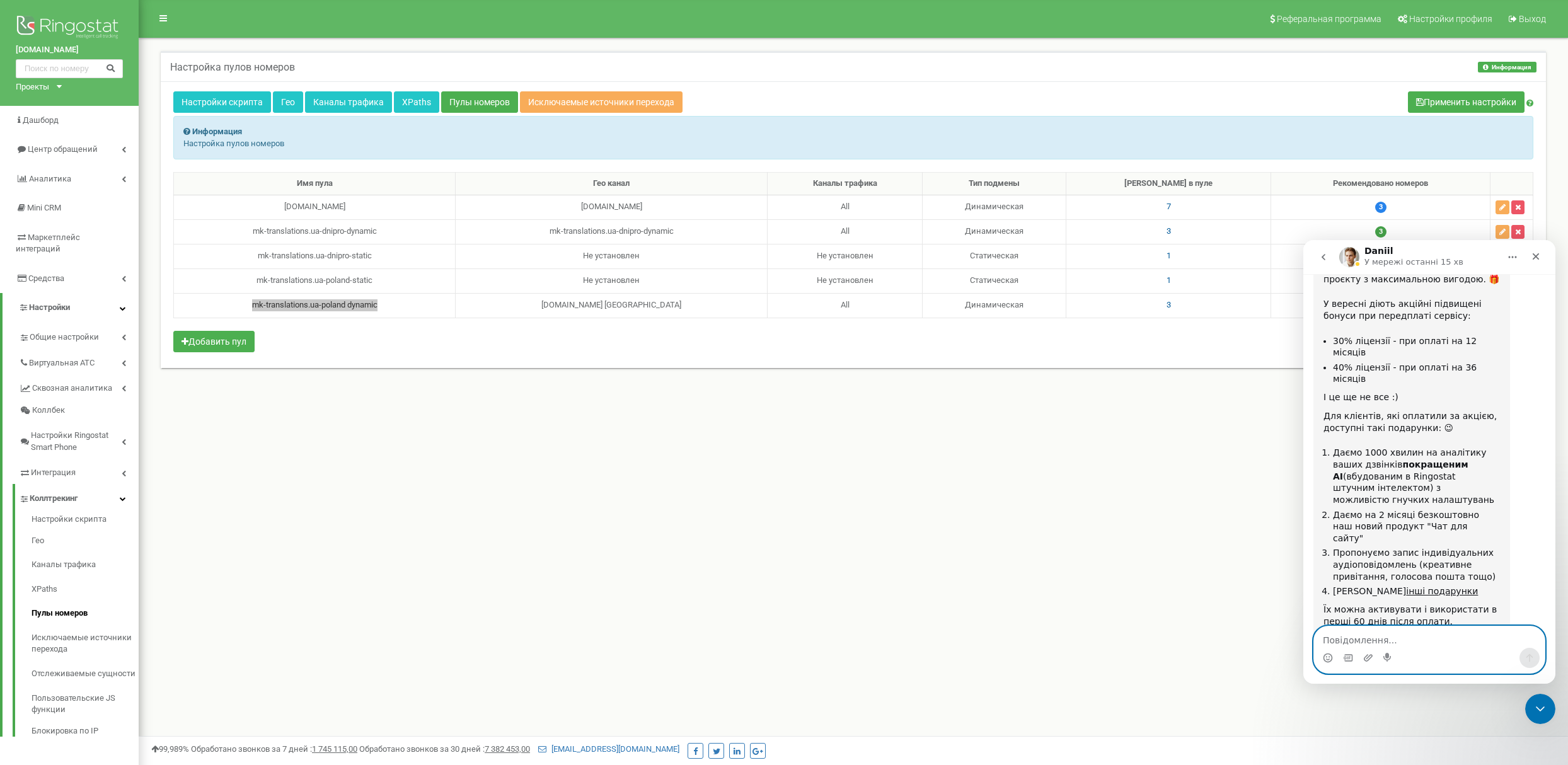
scroll to position [5015, 0]
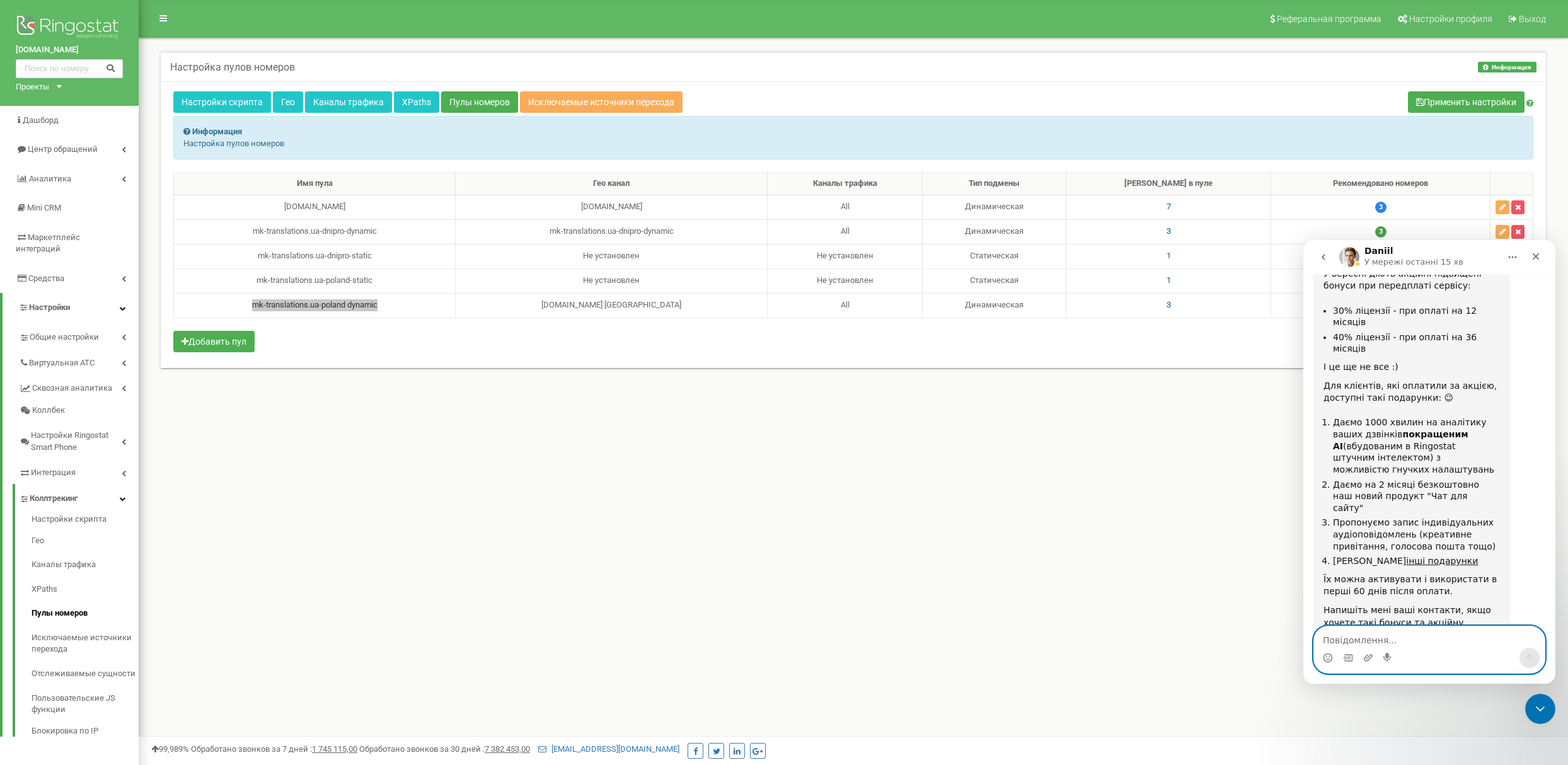
click at [1388, 637] on textarea "Повідомлення..." at bounding box center [1429, 638] width 231 height 21
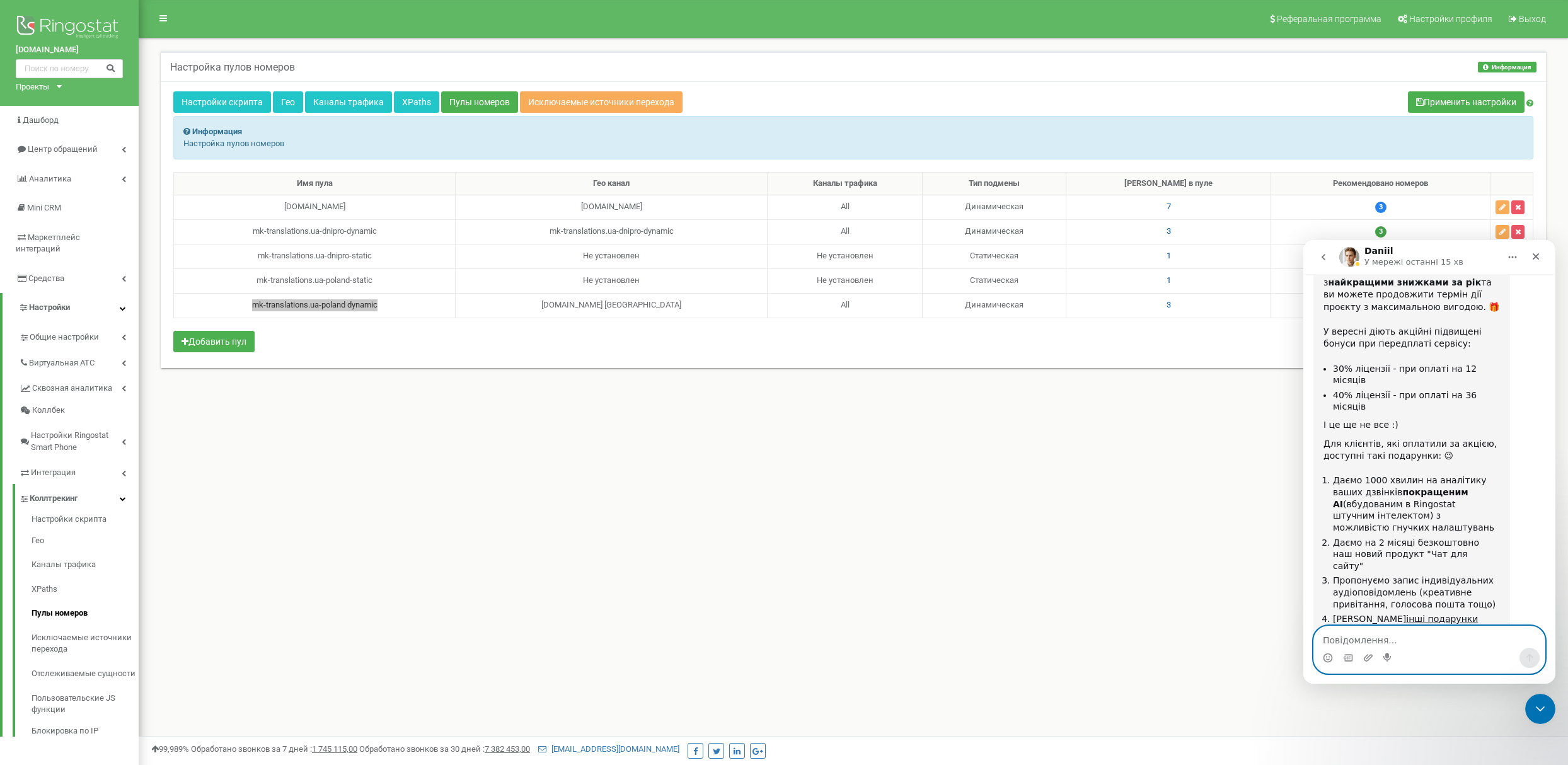
scroll to position [4930, 0]
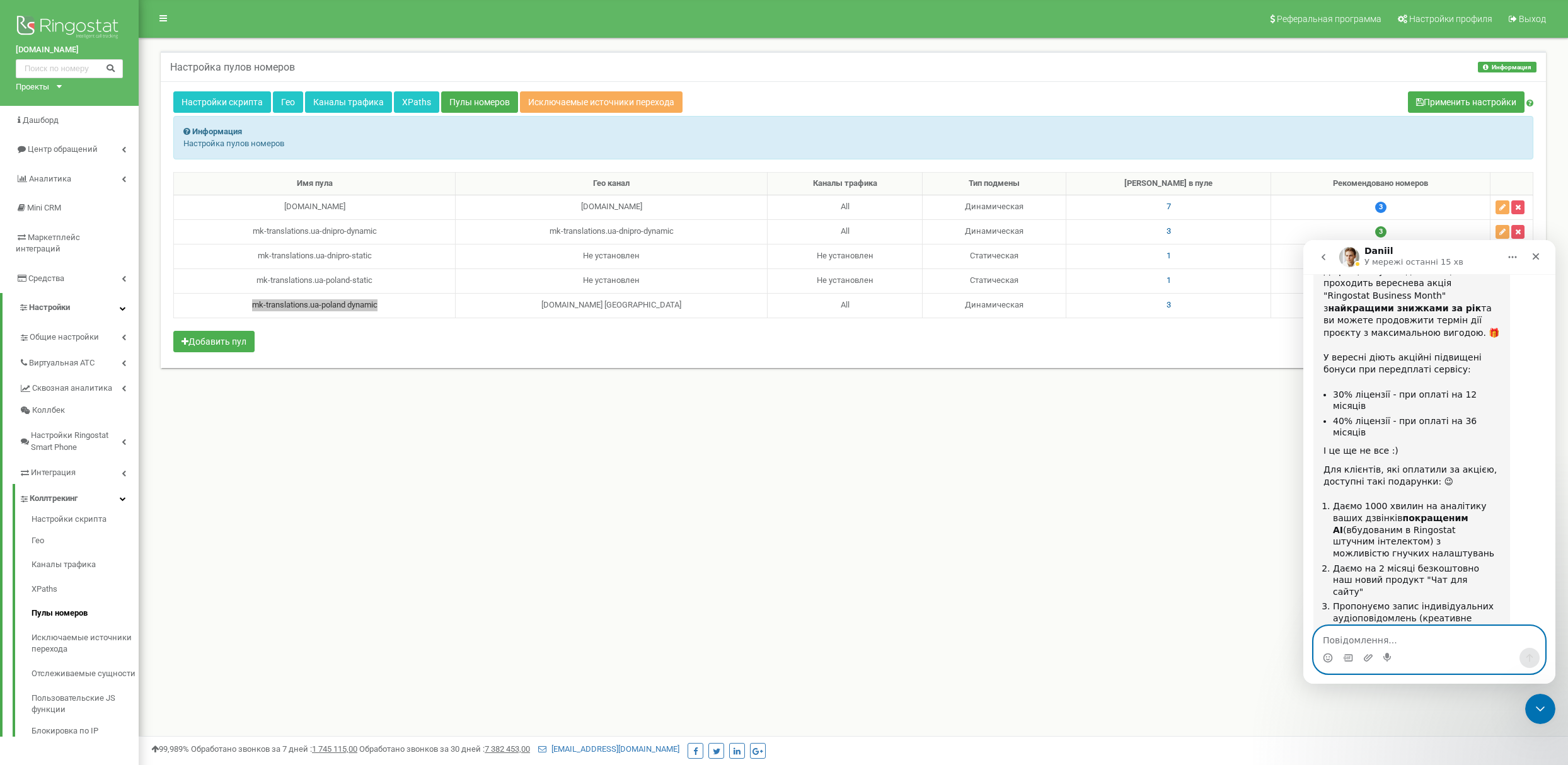
click at [1358, 643] on textarea "Повідомлення..." at bounding box center [1429, 638] width 231 height 21
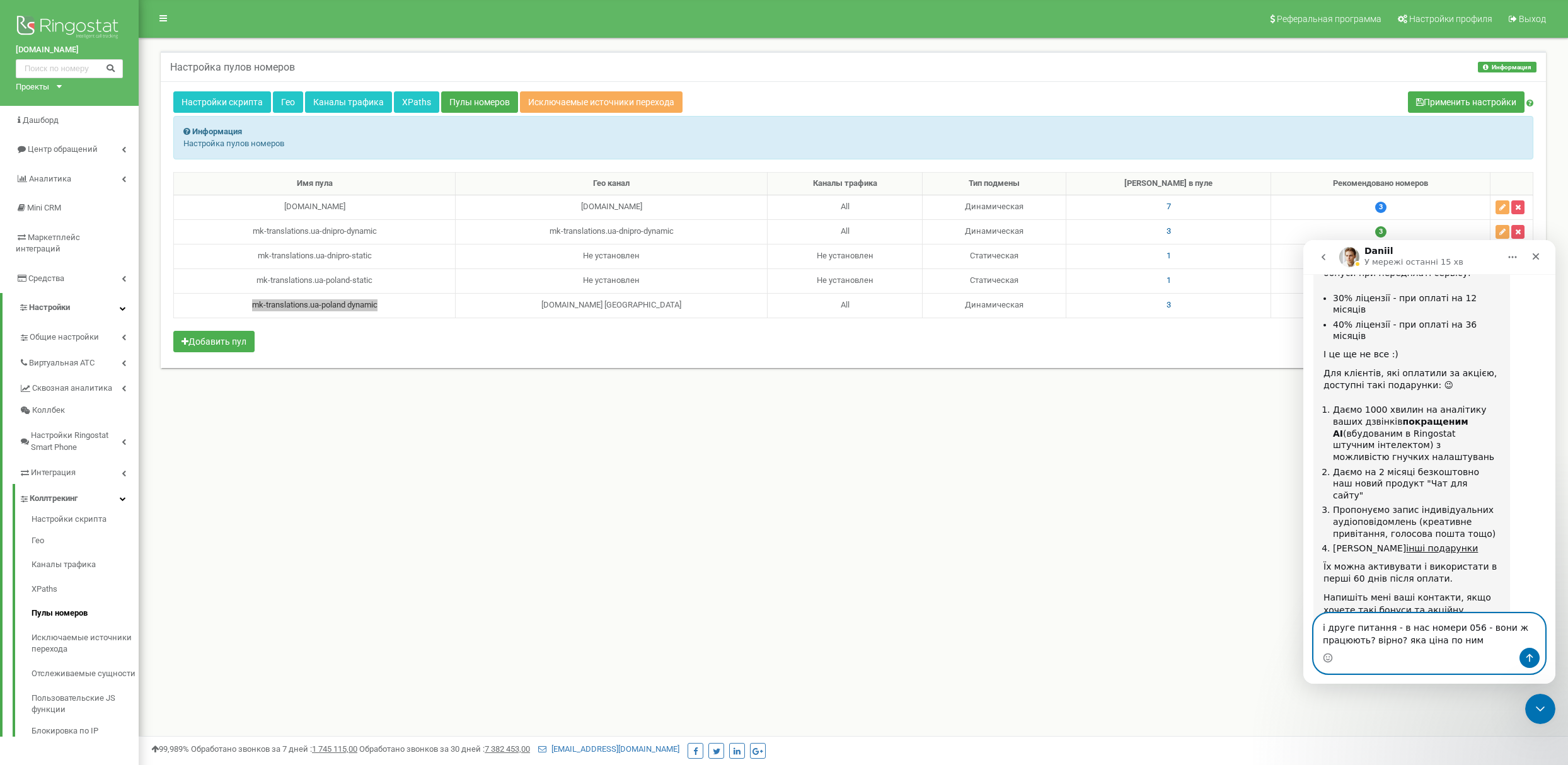
type textarea "і друге питання - в нас номери 056 - вони ж працюють? вірно? яка ціна по ним"
